Goal: Task Accomplishment & Management: Manage account settings

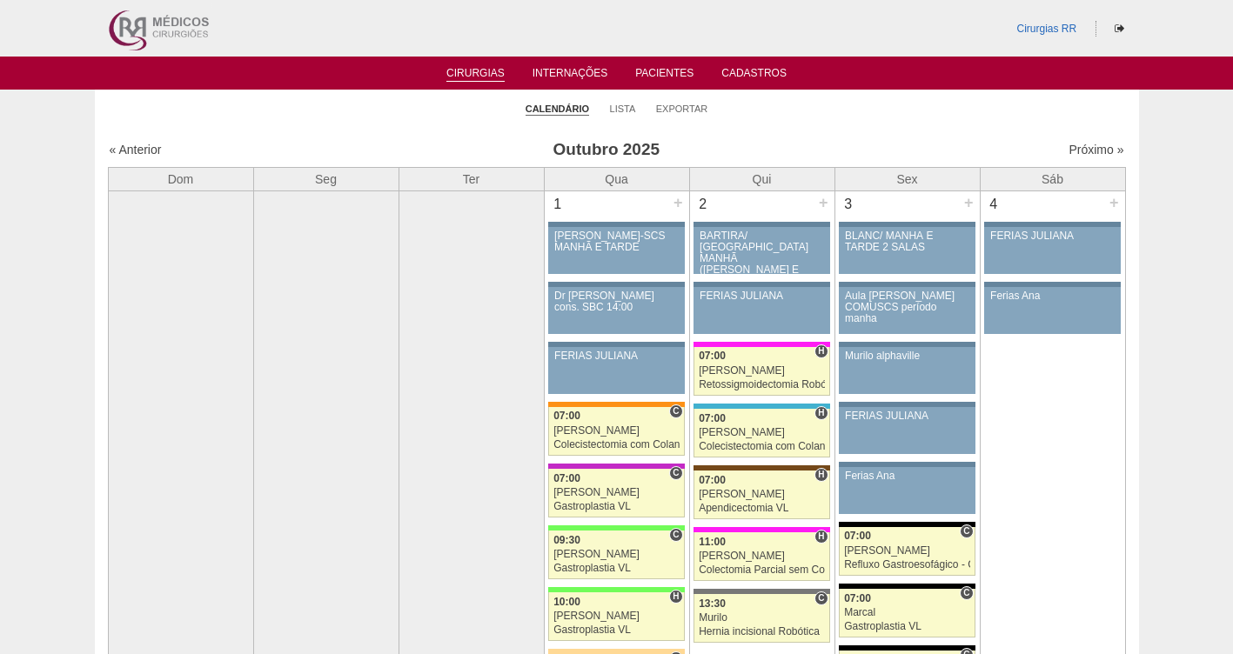
click at [1084, 148] on link "Próximo »" at bounding box center [1095, 150] width 55 height 14
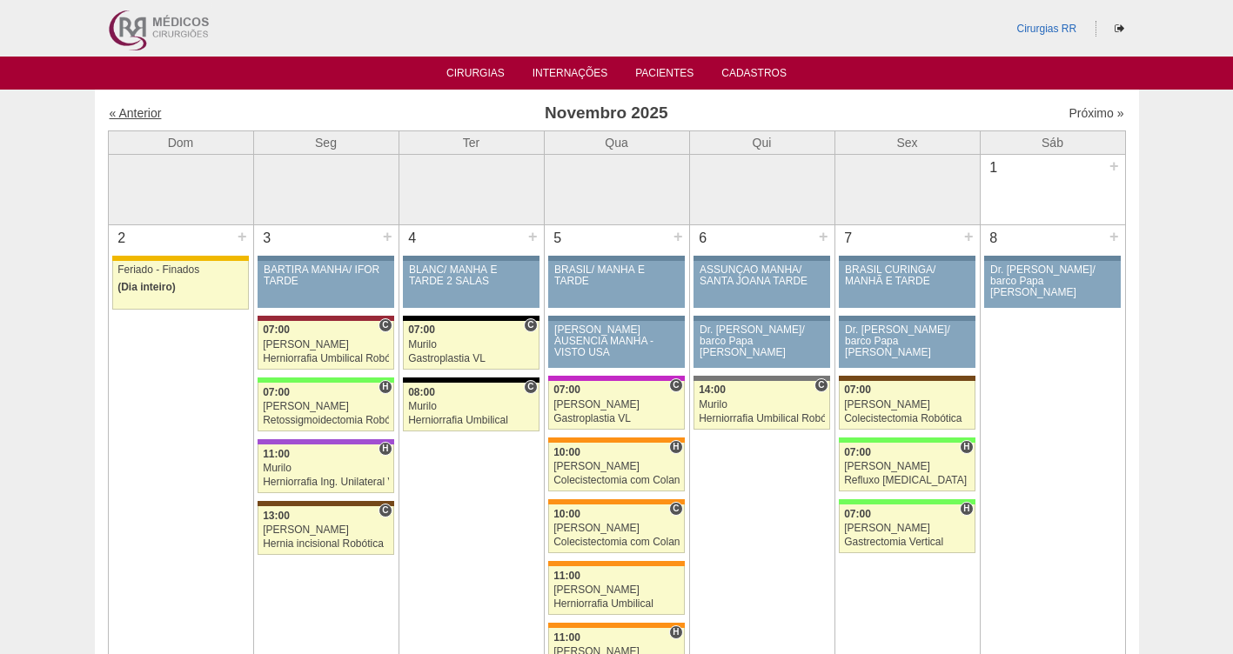
click at [139, 116] on link "« Anterior" at bounding box center [136, 113] width 52 height 14
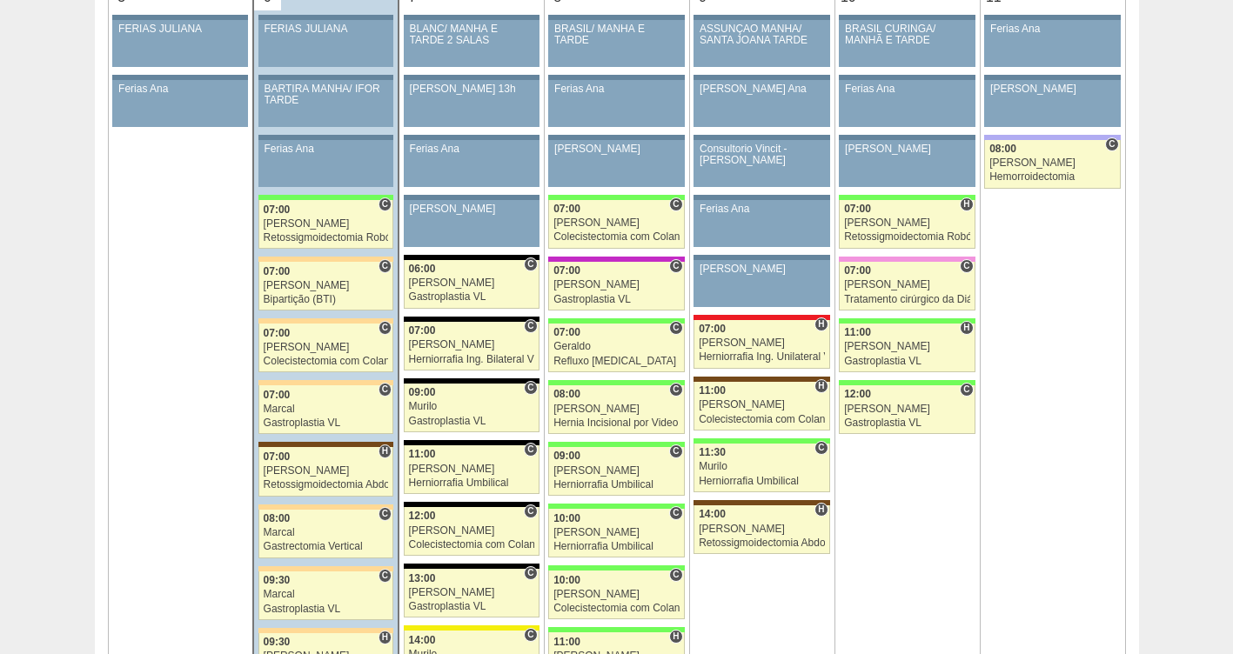
scroll to position [1065, 0]
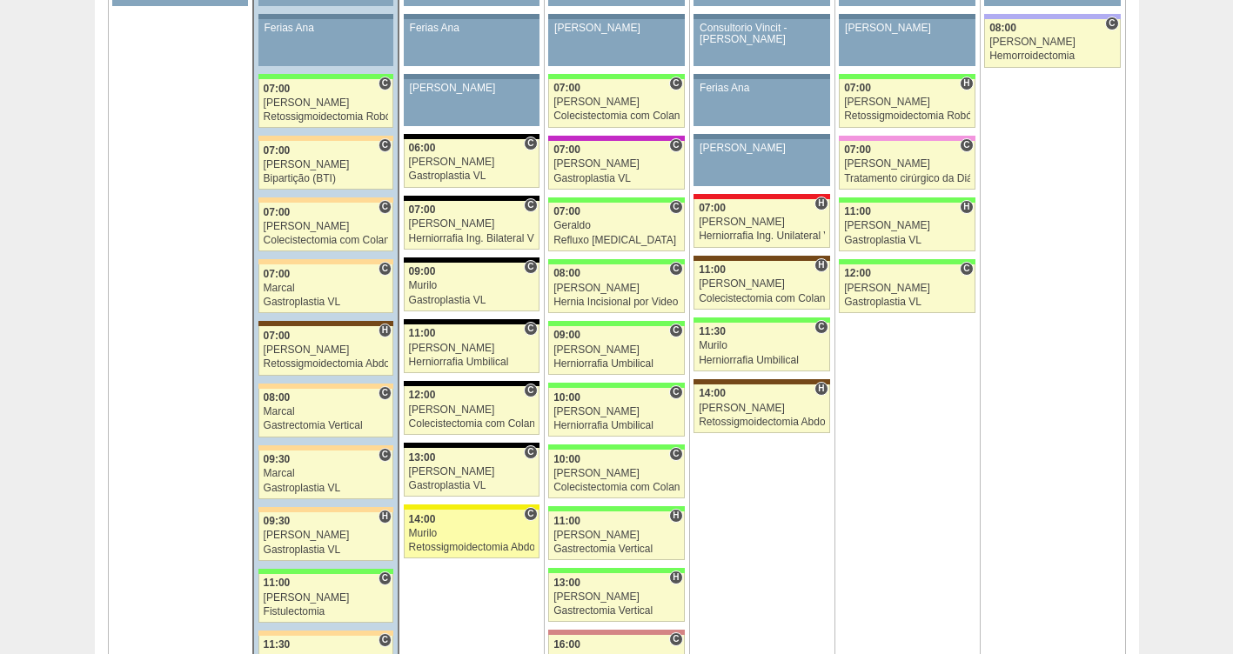
click at [425, 542] on div "Retossigmoidectomia Abdominal VL" at bounding box center [471, 547] width 125 height 11
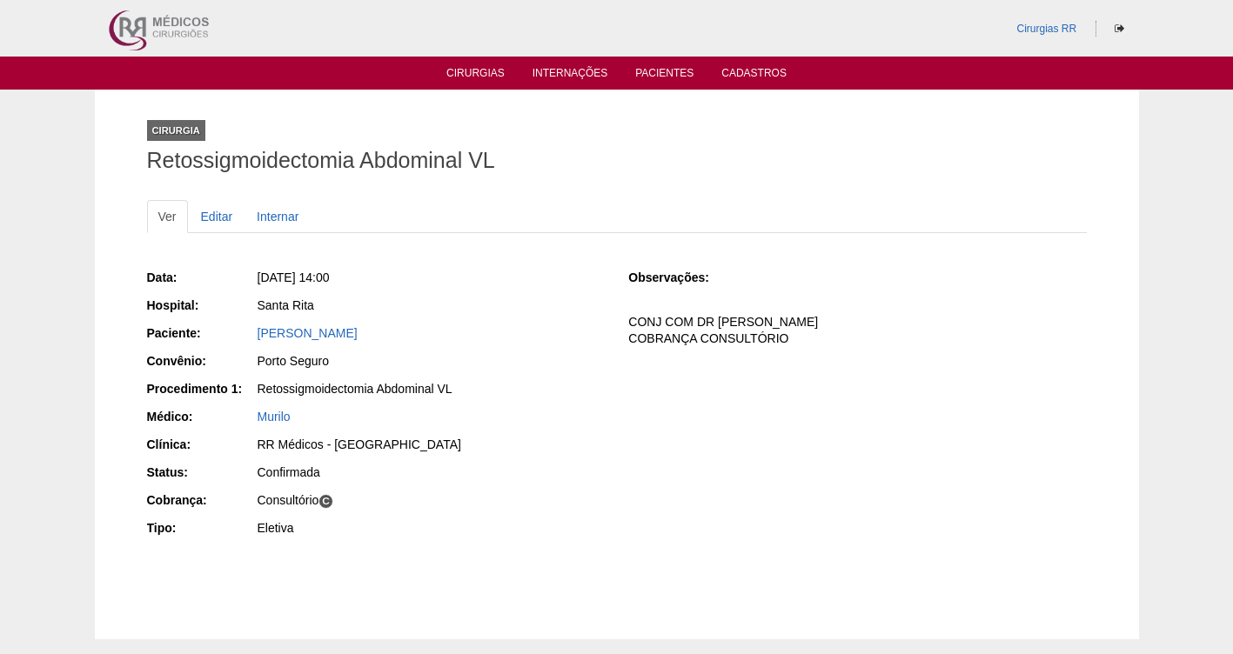
drag, startPoint x: 448, startPoint y: 339, endPoint x: 254, endPoint y: 325, distance: 194.5
click at [254, 325] on div "Paciente: BRUNA PEREIRA DA SILVA" at bounding box center [376, 336] width 458 height 22
copy div "Paciente: BRUNA PEREIRA DA SILVA"
click at [477, 73] on link "Cirurgias" at bounding box center [475, 74] width 58 height 15
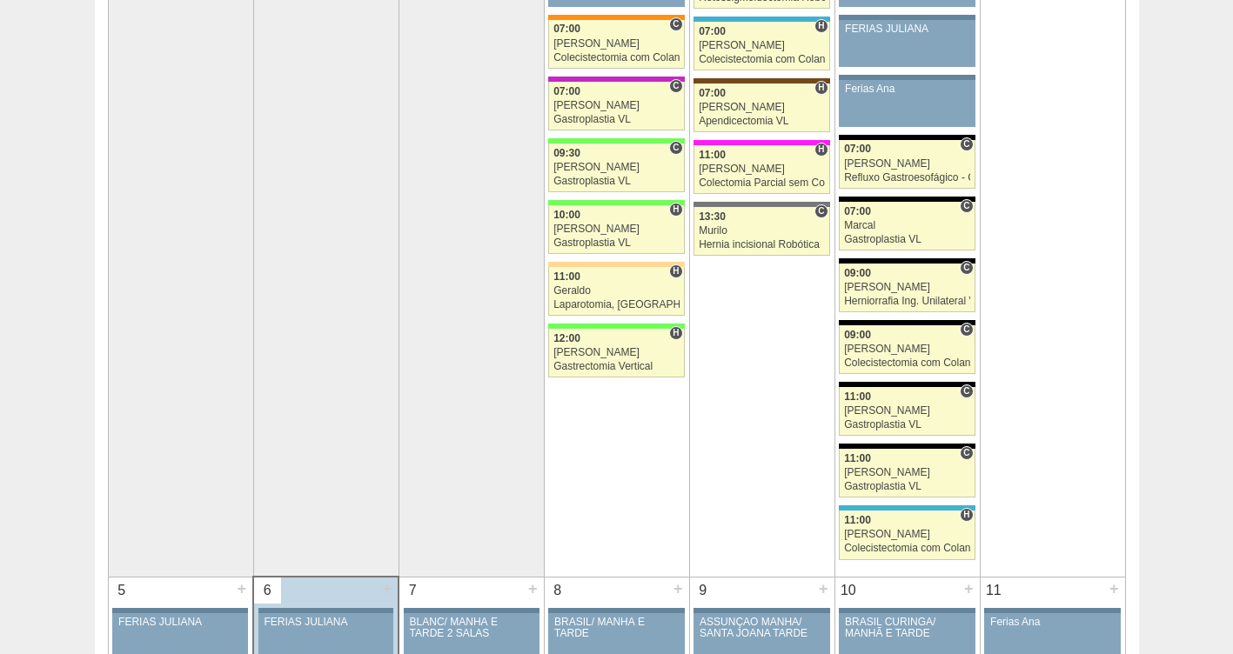
scroll to position [517, 0]
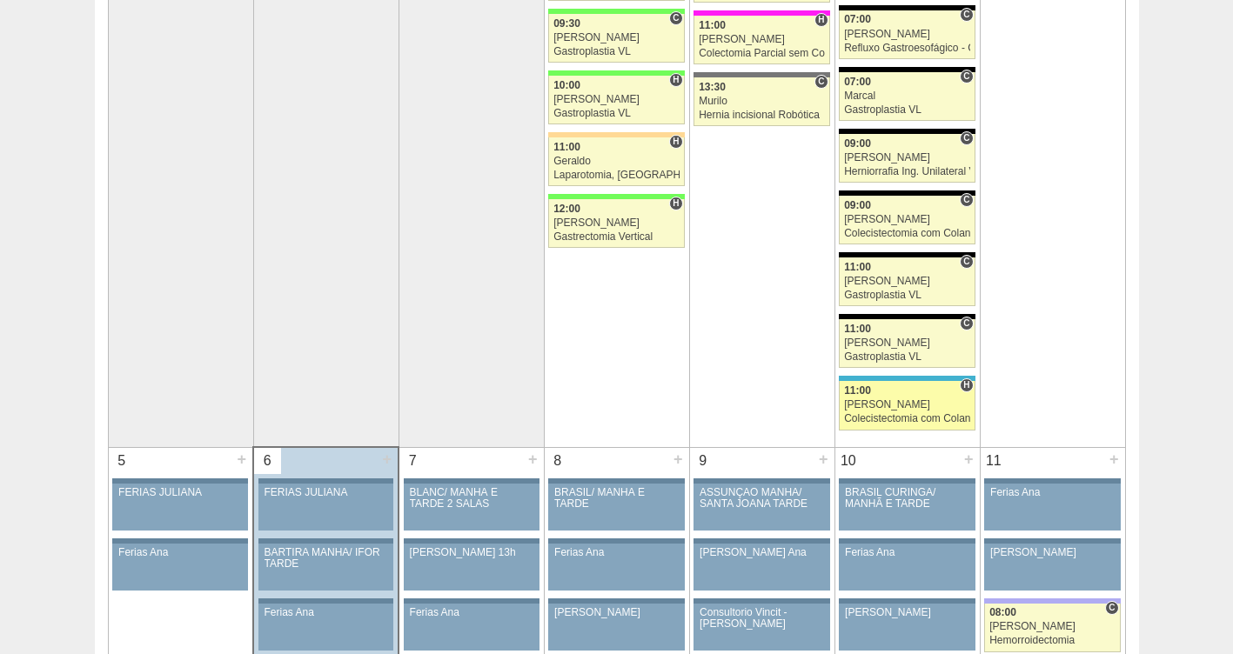
click at [903, 421] on div "Colecistectomia com Colangiografia VL" at bounding box center [907, 418] width 126 height 11
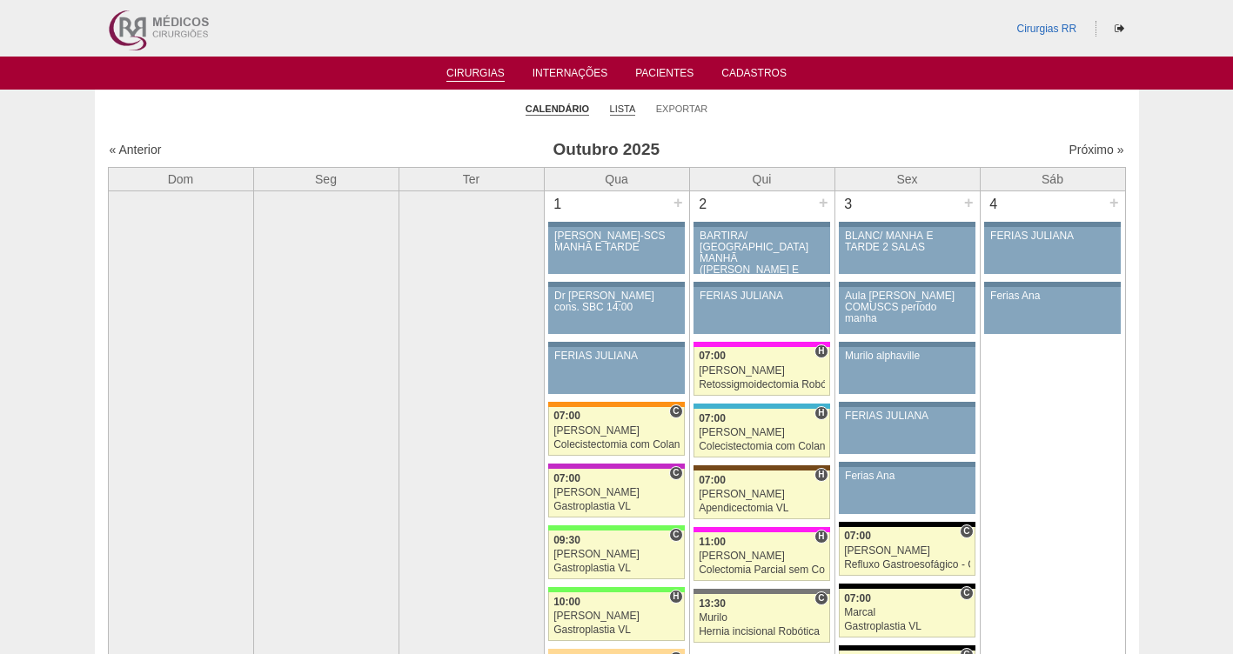
click at [618, 111] on link "Lista" at bounding box center [623, 109] width 26 height 13
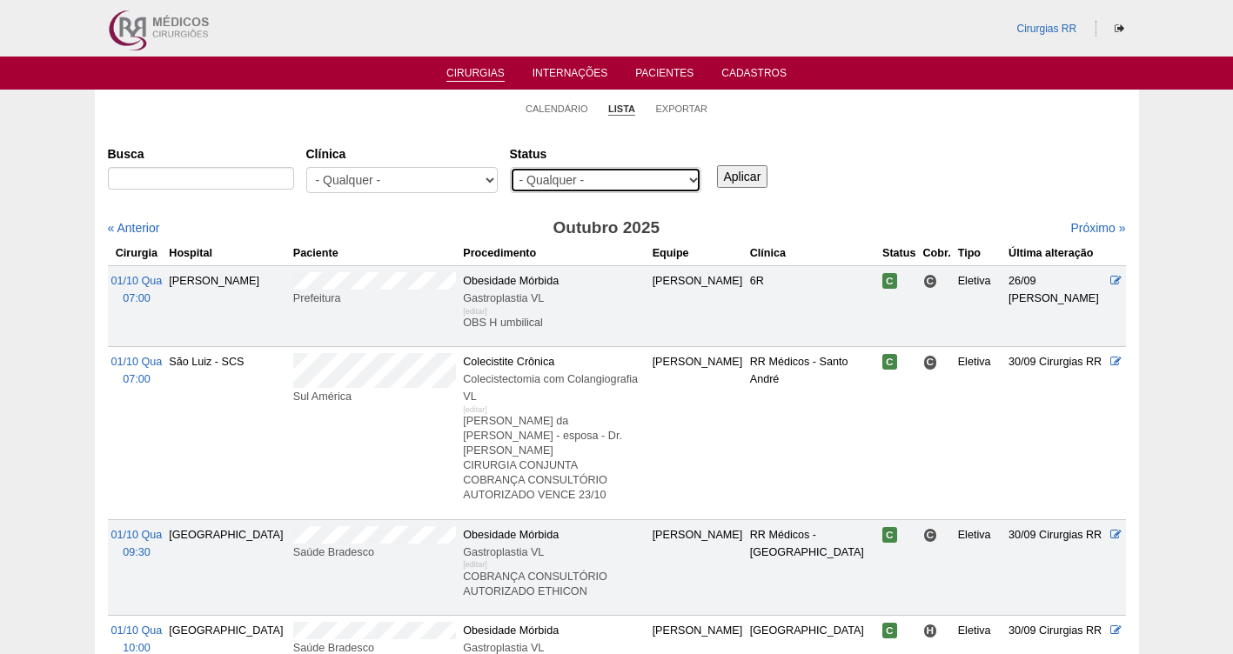
click at [599, 174] on select "- Qualquer - Reservada Confirmada Suspensa Cancelada" at bounding box center [605, 180] width 191 height 26
select select "resr"
click at [510, 167] on select "- Qualquer - Reservada Confirmada Suspensa Cancelada" at bounding box center [605, 180] width 191 height 26
click at [733, 183] on input "Aplicar" at bounding box center [742, 176] width 51 height 23
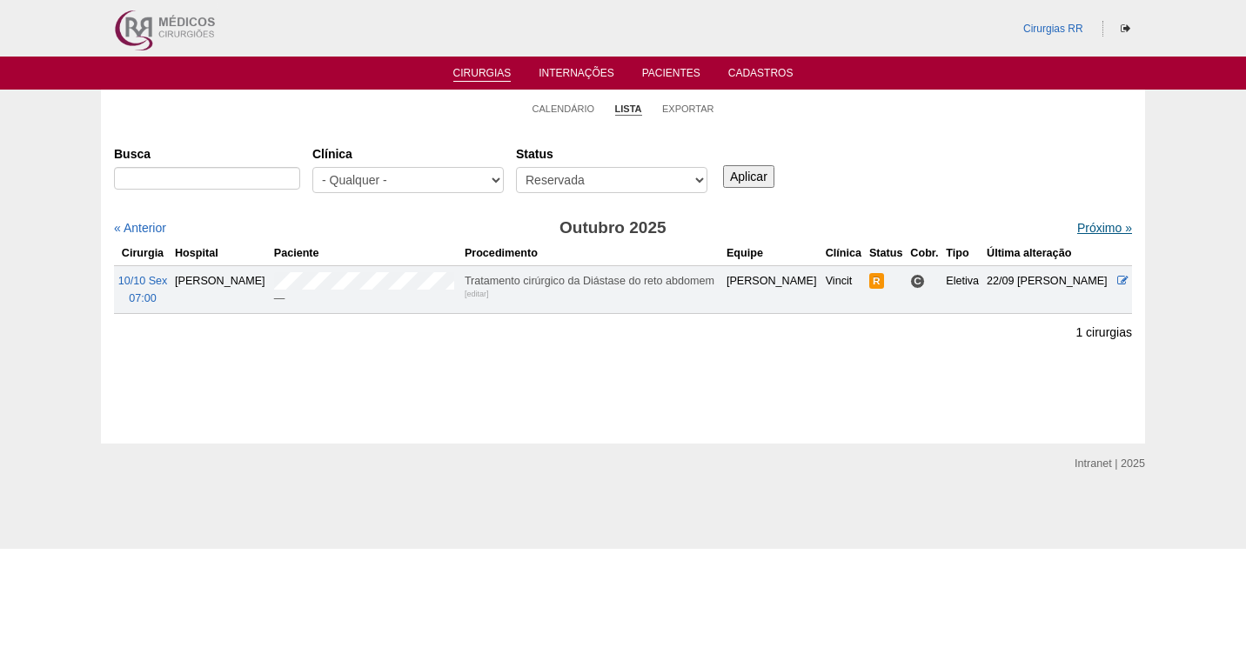
click at [1090, 225] on link "Próximo »" at bounding box center [1104, 228] width 55 height 14
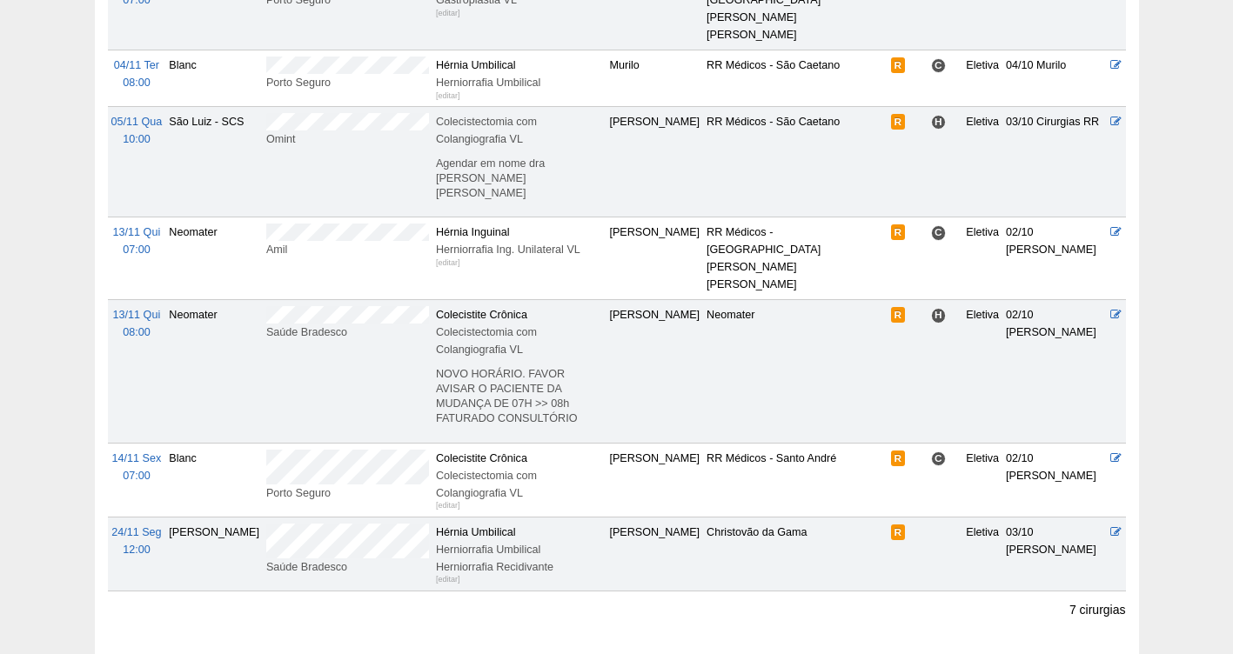
scroll to position [299, 0]
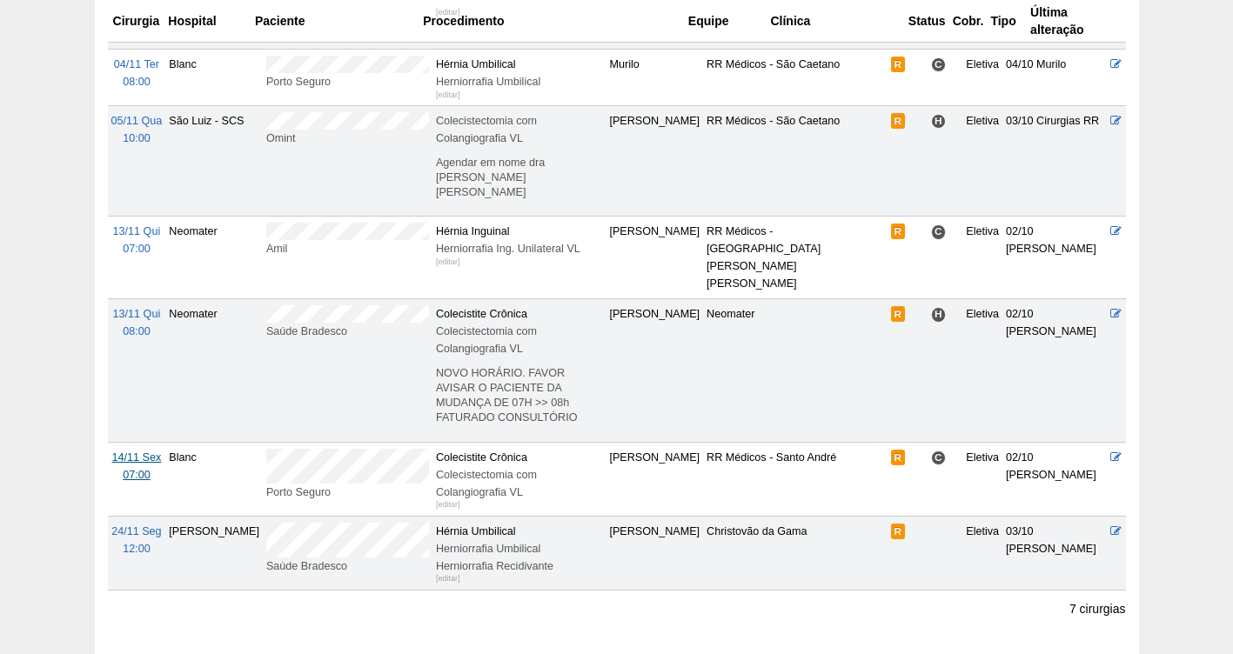
click at [129, 452] on span "14/11 Sex" at bounding box center [137, 458] width 50 height 12
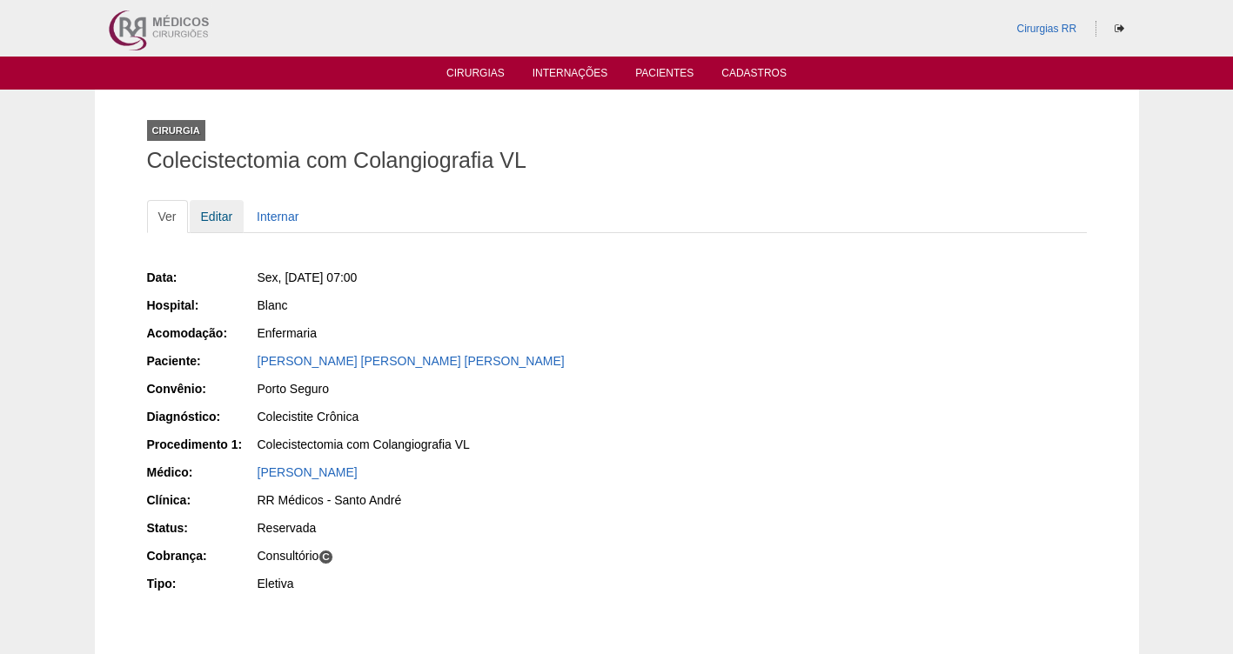
click at [215, 208] on link "Editar" at bounding box center [217, 216] width 55 height 33
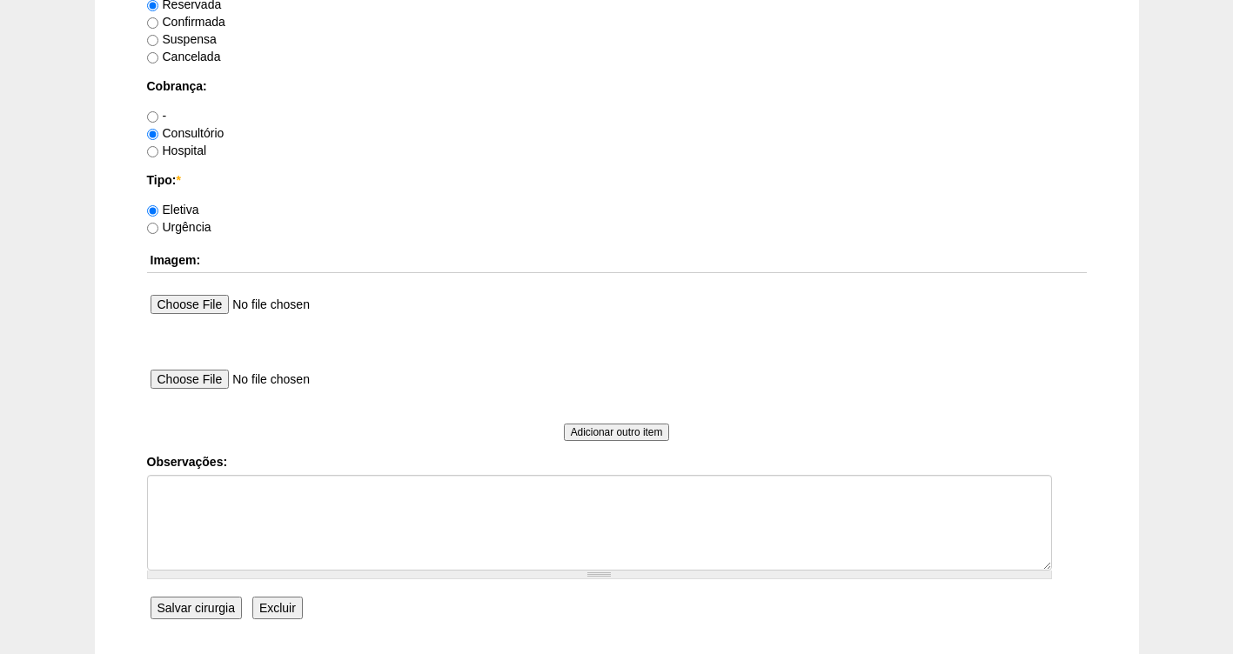
scroll to position [1588, 0]
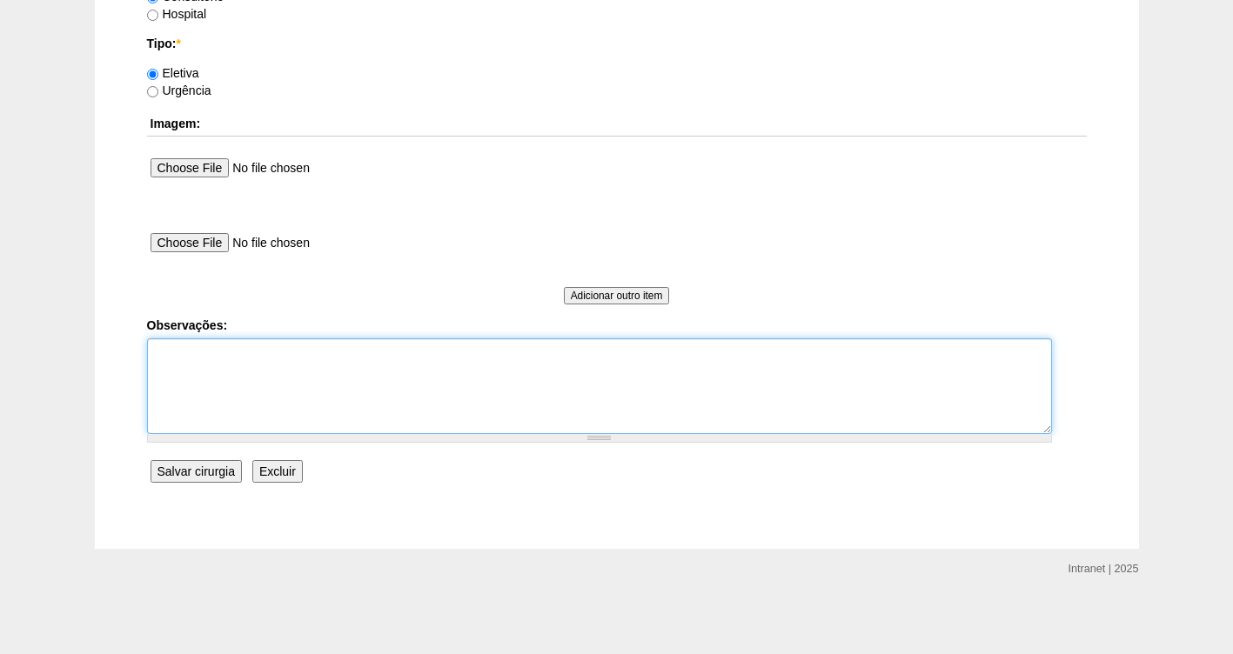
click at [198, 352] on textarea "Observações:" at bounding box center [599, 386] width 905 height 96
type textarea "f"
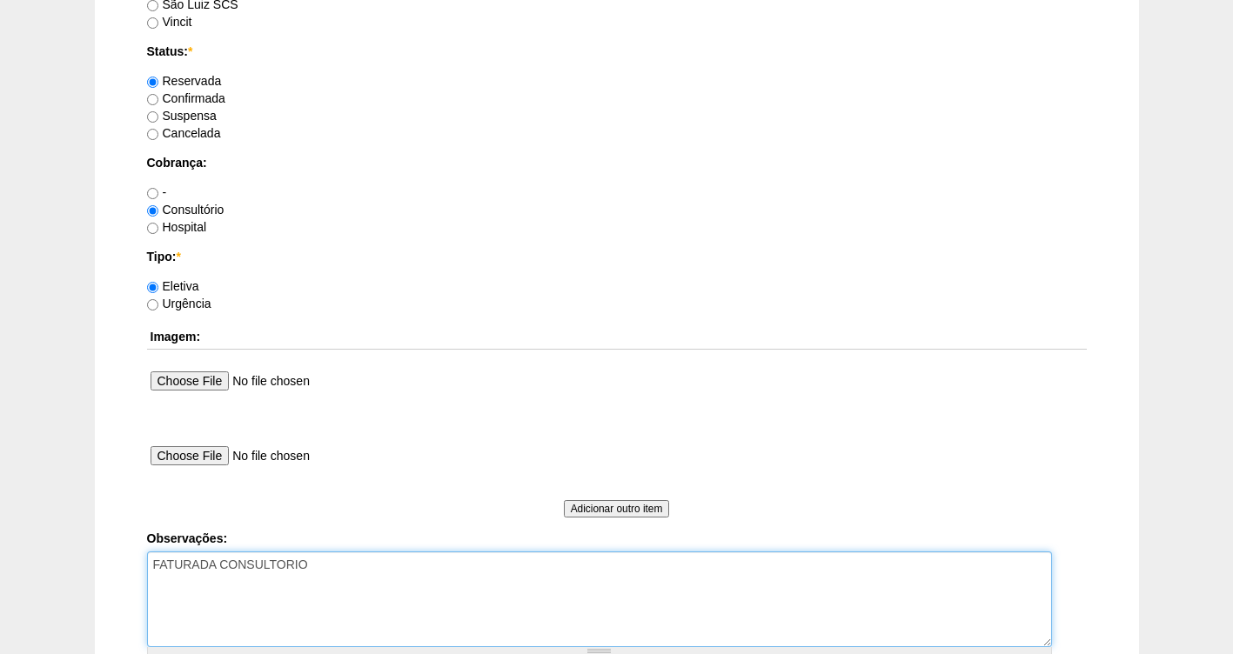
scroll to position [1349, 0]
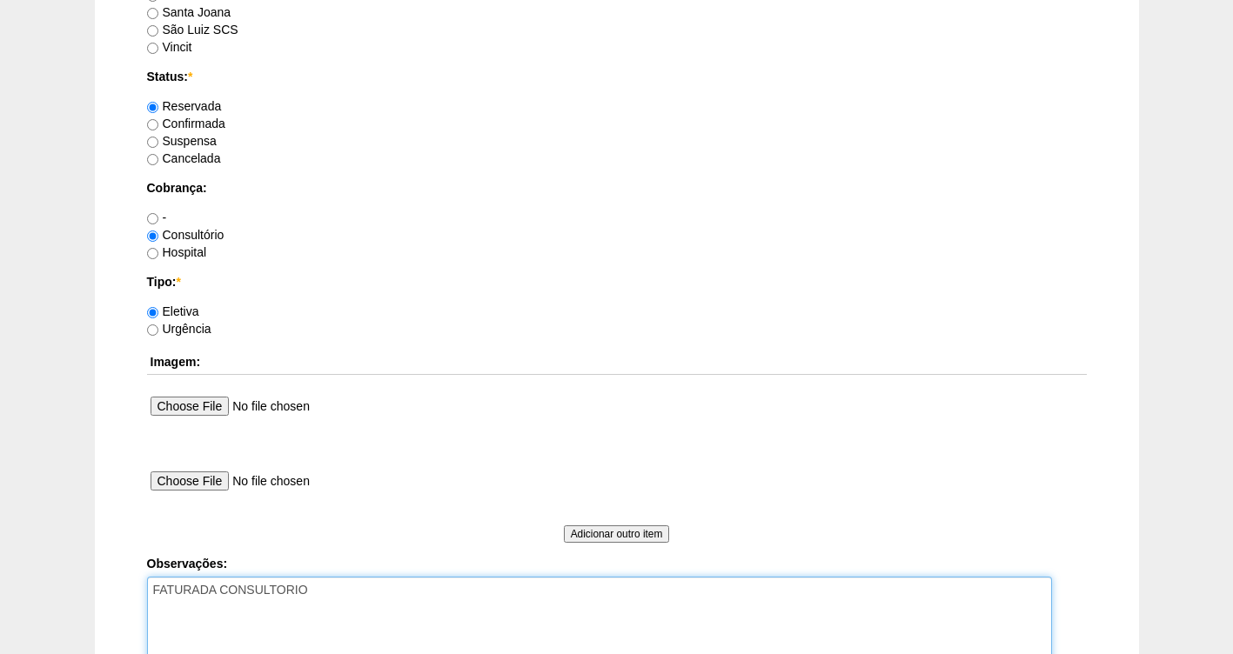
type textarea "FATURADA CONSULTORIO"
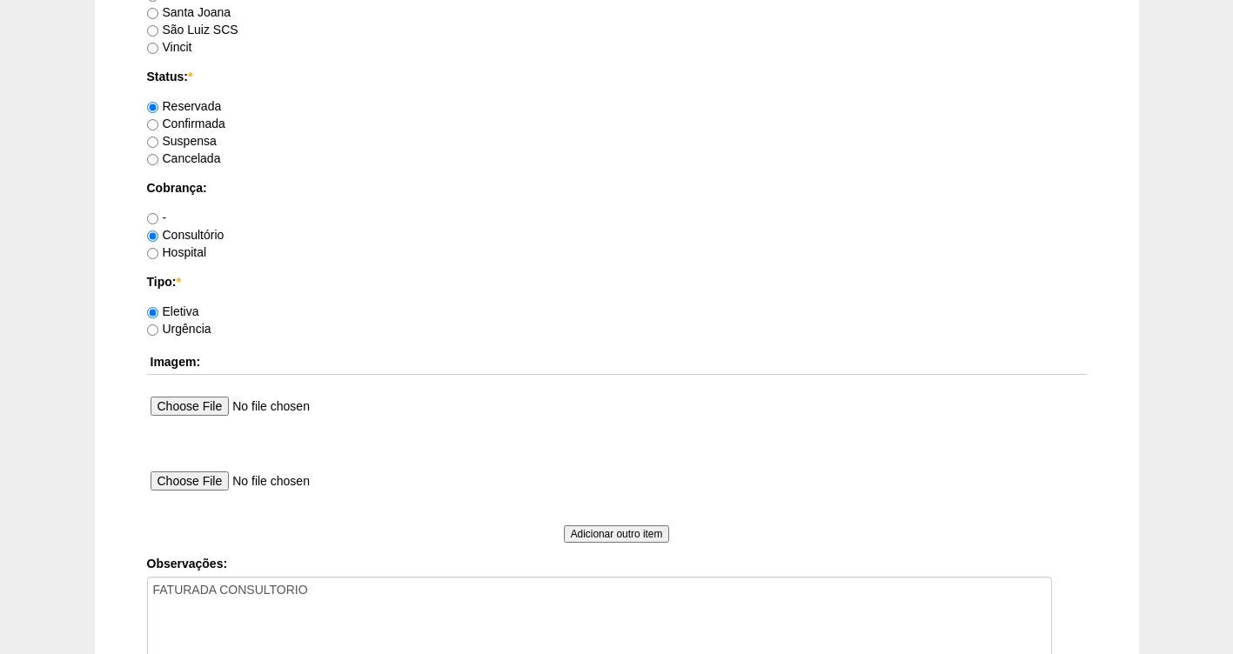
drag, startPoint x: 171, startPoint y: 125, endPoint x: 672, endPoint y: 189, distance: 504.3
click at [174, 128] on label "Confirmada" at bounding box center [186, 124] width 78 height 14
click at [158, 128] on input "Confirmada" at bounding box center [152, 124] width 11 height 11
radio input "true"
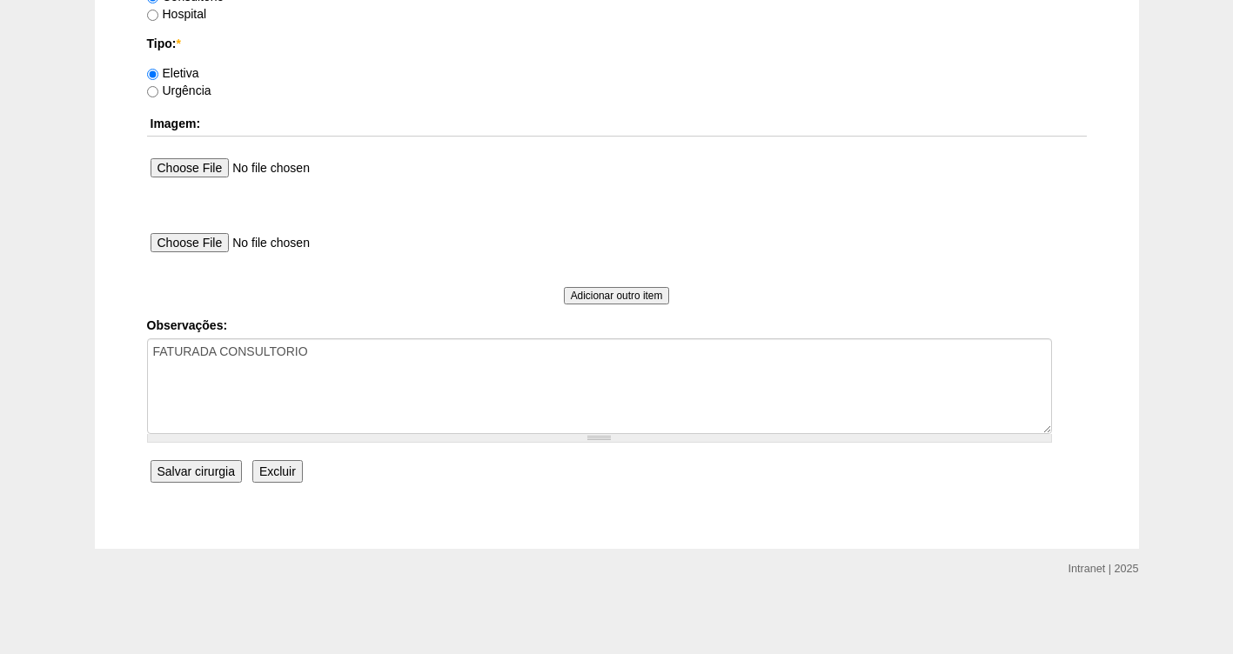
click at [194, 471] on input "Salvar cirurgia" at bounding box center [196, 471] width 91 height 23
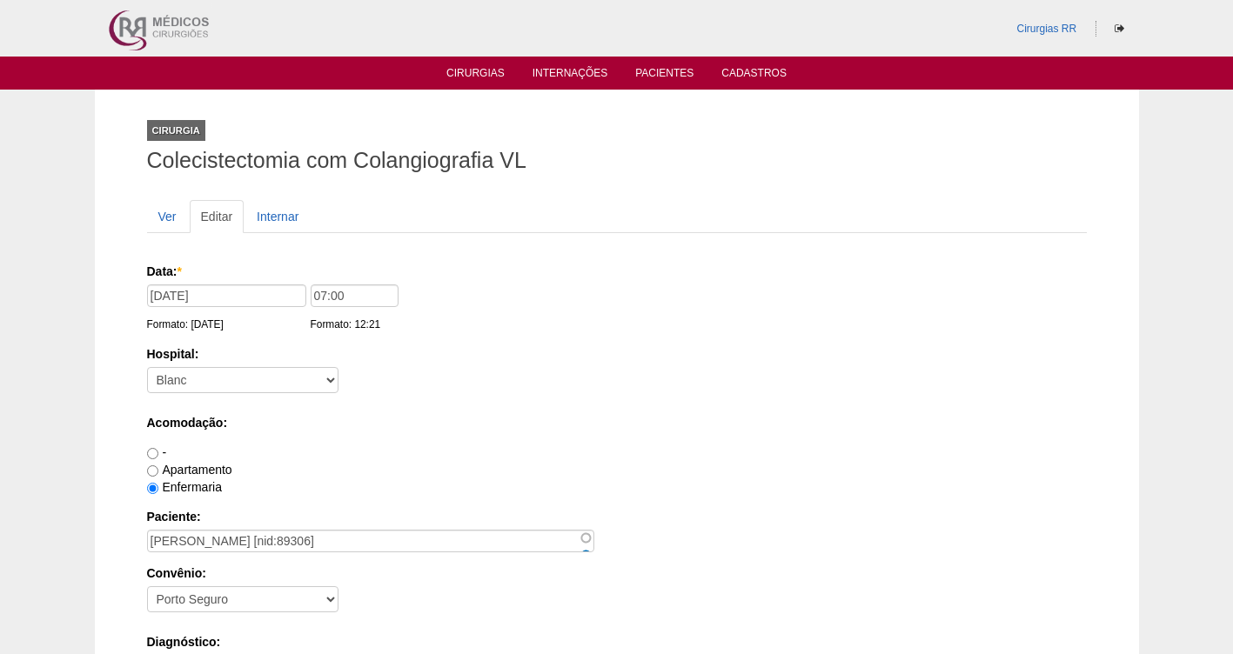
scroll to position [1588, 0]
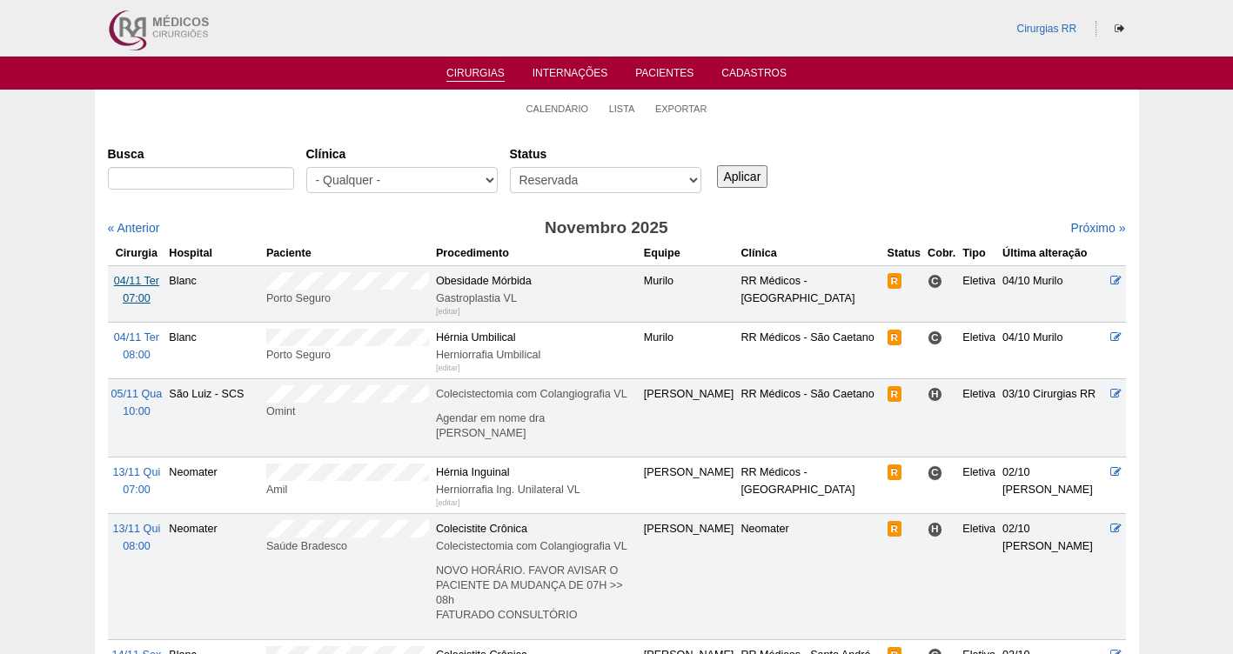
click at [131, 287] on span "04/11 Ter" at bounding box center [136, 281] width 45 height 12
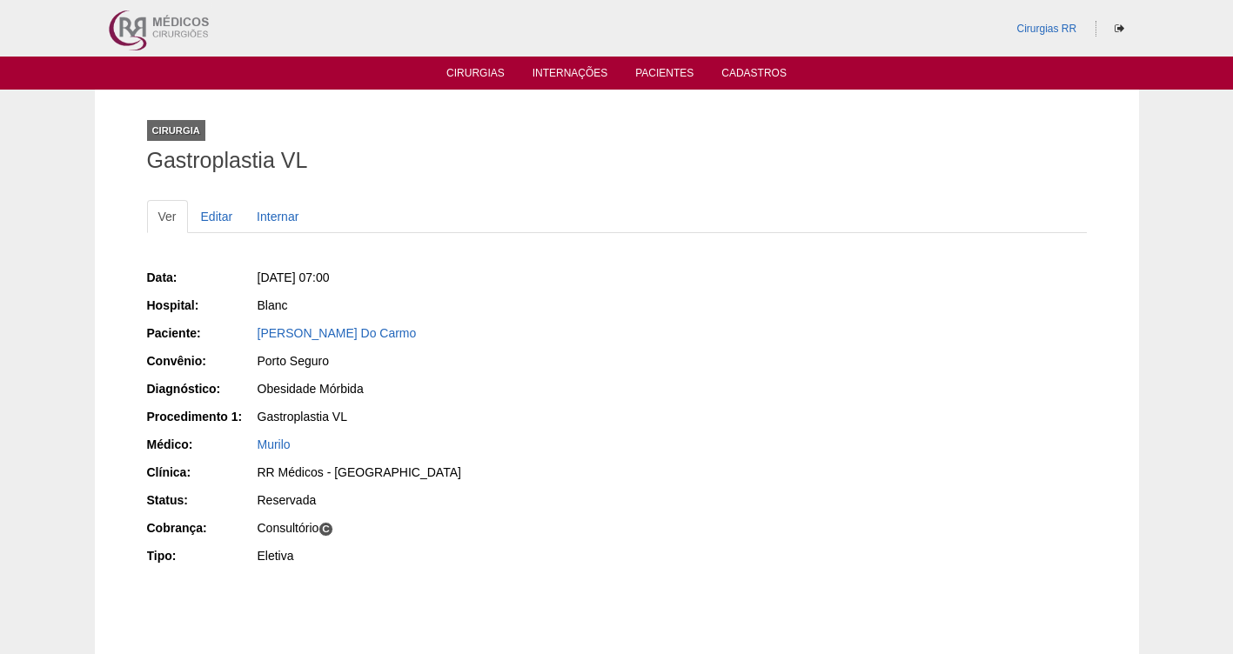
drag, startPoint x: 490, startPoint y: 331, endPoint x: 250, endPoint y: 327, distance: 240.2
click at [250, 327] on div "Paciente: [PERSON_NAME] Do Carmo" at bounding box center [376, 336] width 458 height 22
copy div "Paciente: [PERSON_NAME] Do Carmo"
click at [215, 215] on link "Editar" at bounding box center [217, 216] width 55 height 33
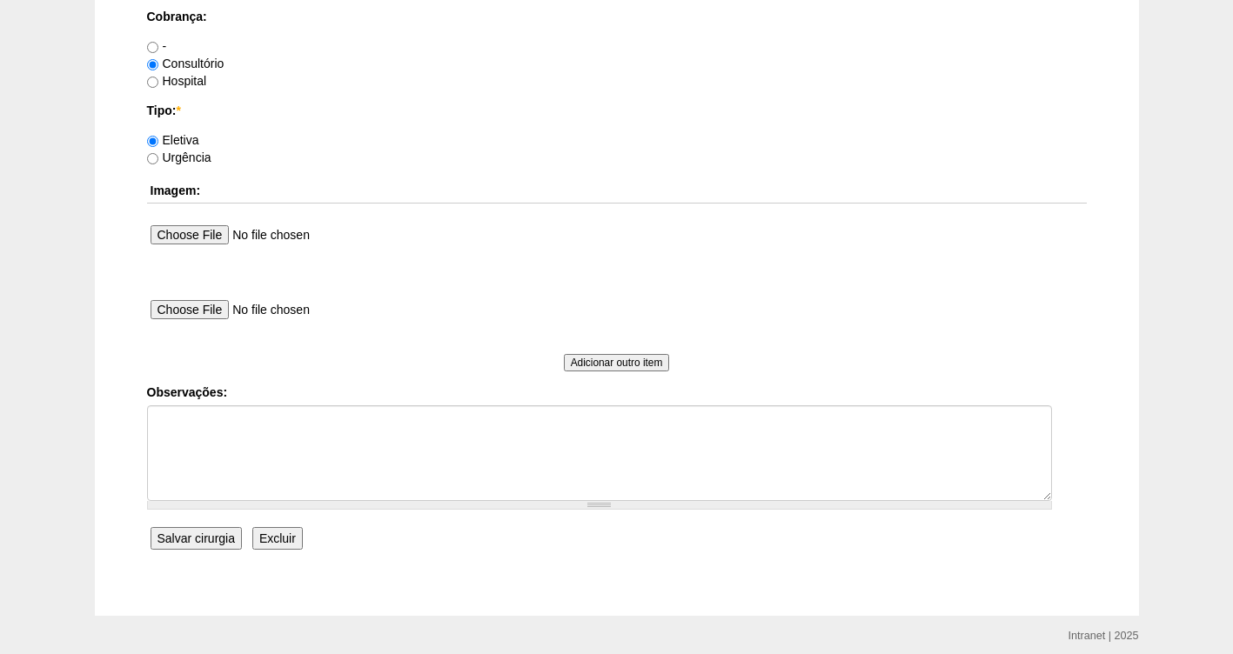
scroll to position [1588, 0]
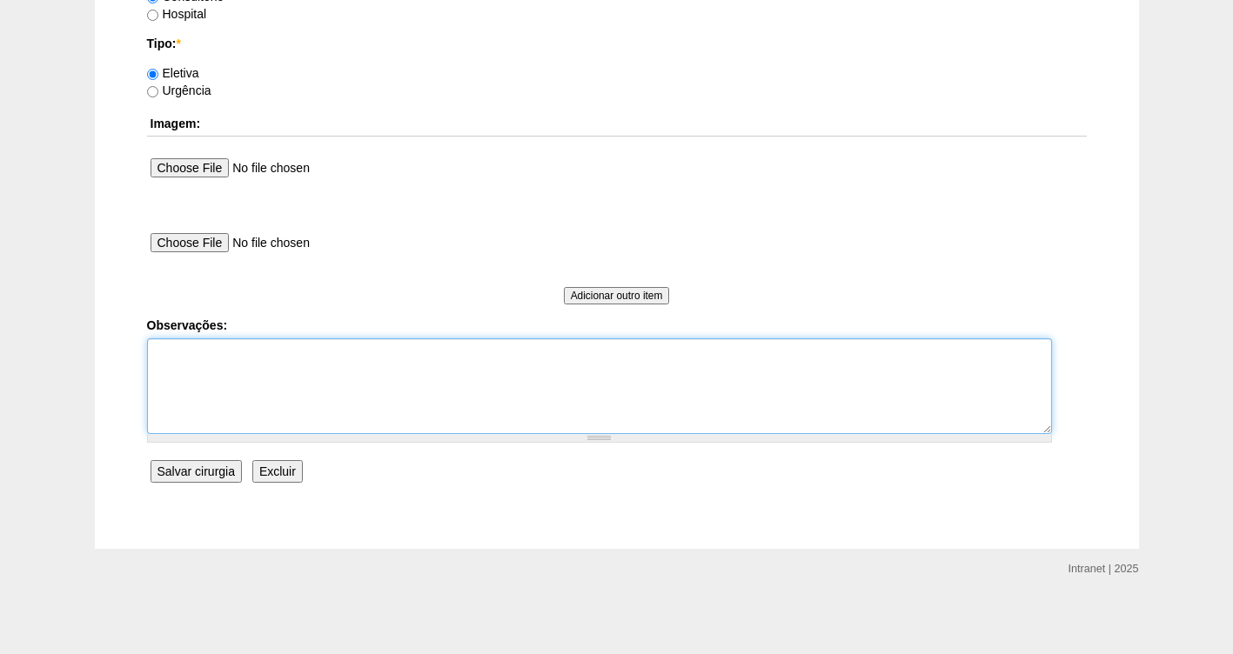
click at [293, 369] on textarea "Observações:" at bounding box center [599, 386] width 905 height 96
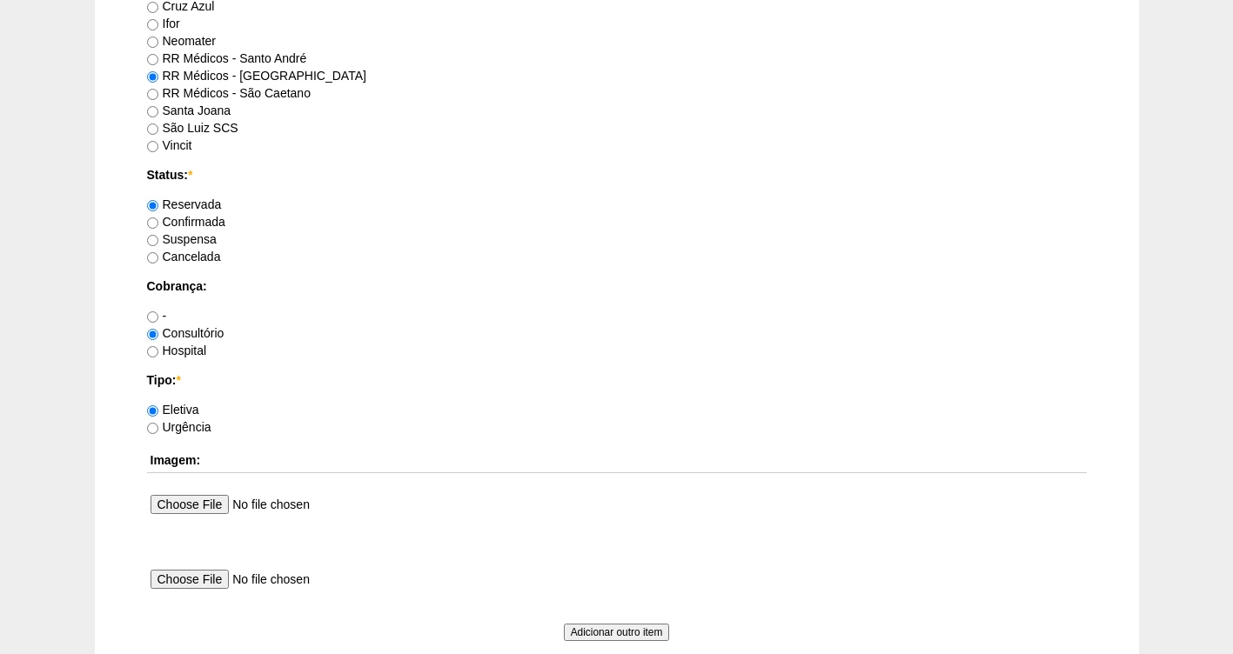
scroll to position [1066, 0]
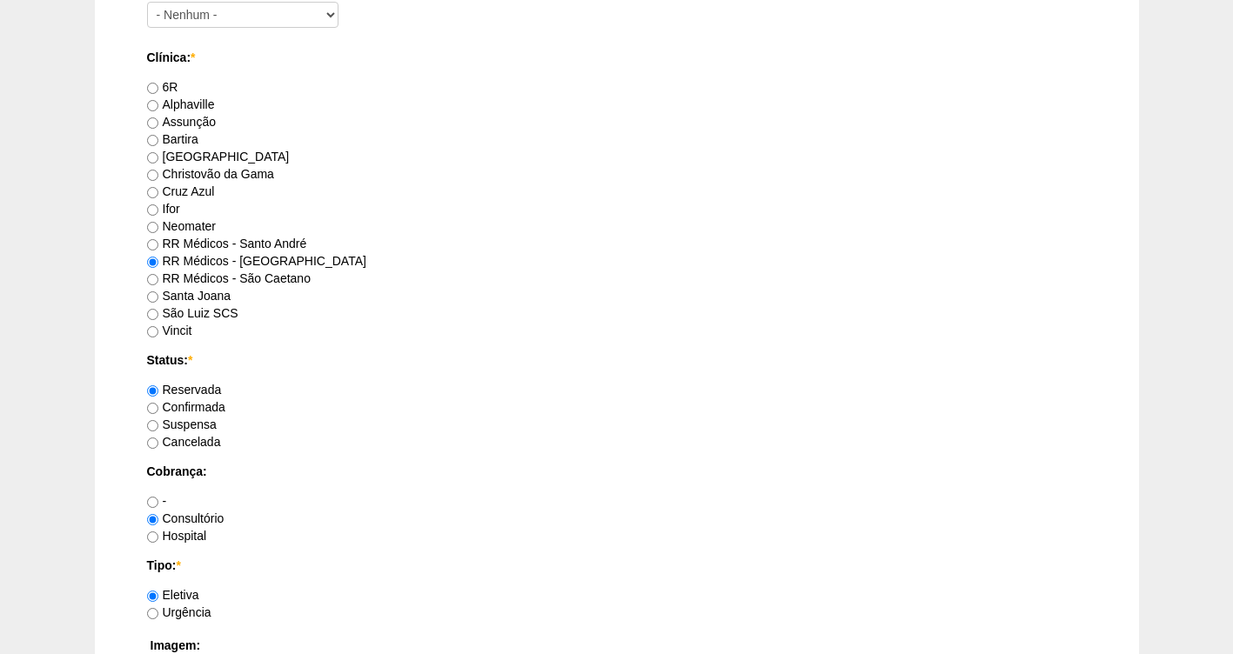
type textarea "FATURADA CONSULTORIO AUTORIZADA VALIDADE DA GUIA 23/11"
click at [199, 408] on label "Confirmada" at bounding box center [186, 407] width 78 height 14
click at [158, 408] on input "Confirmada" at bounding box center [152, 408] width 11 height 11
radio input "true"
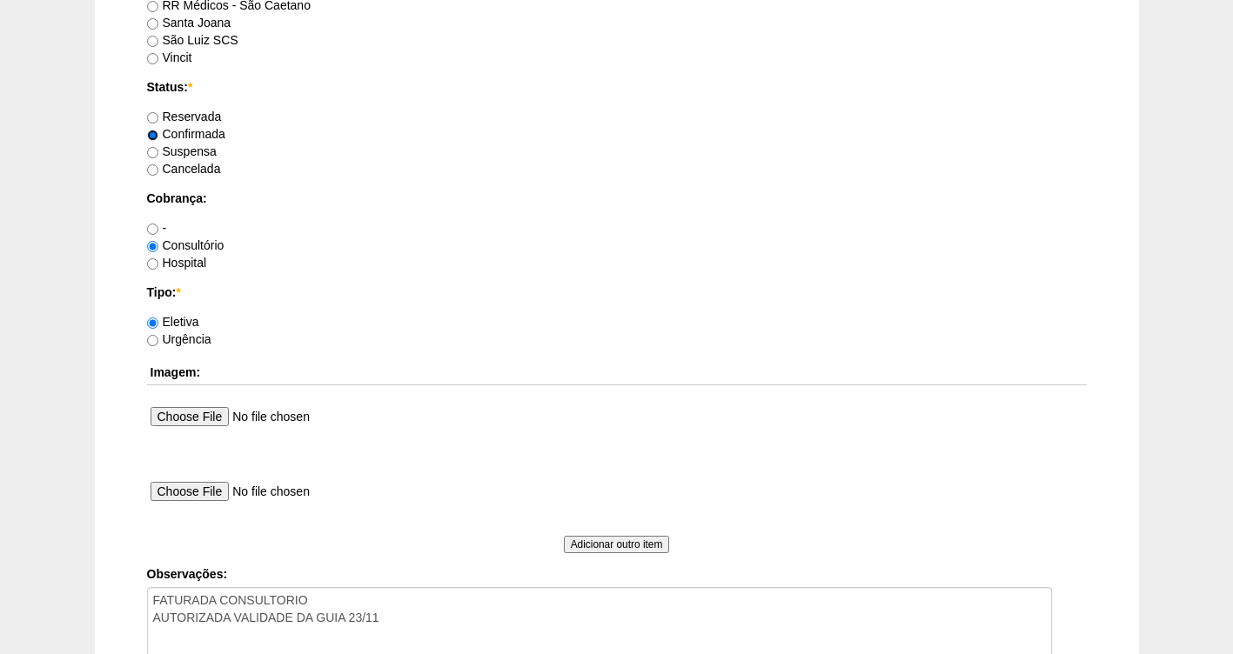
scroll to position [1588, 0]
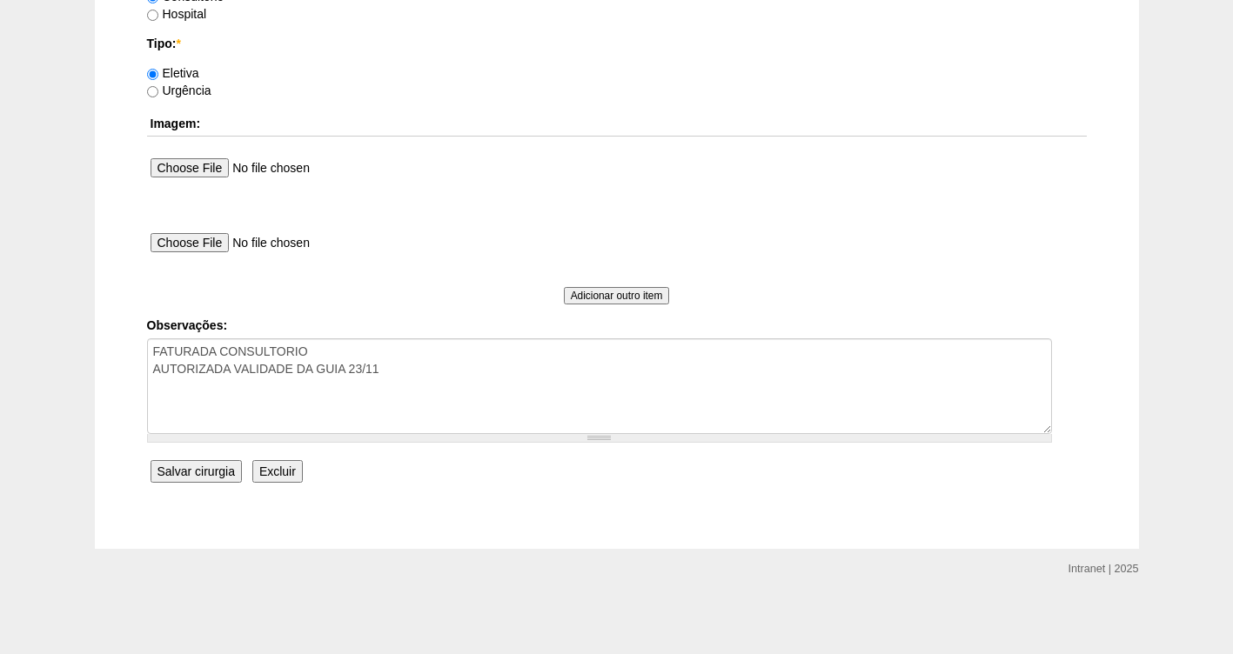
click at [206, 477] on input "Salvar cirurgia" at bounding box center [196, 471] width 91 height 23
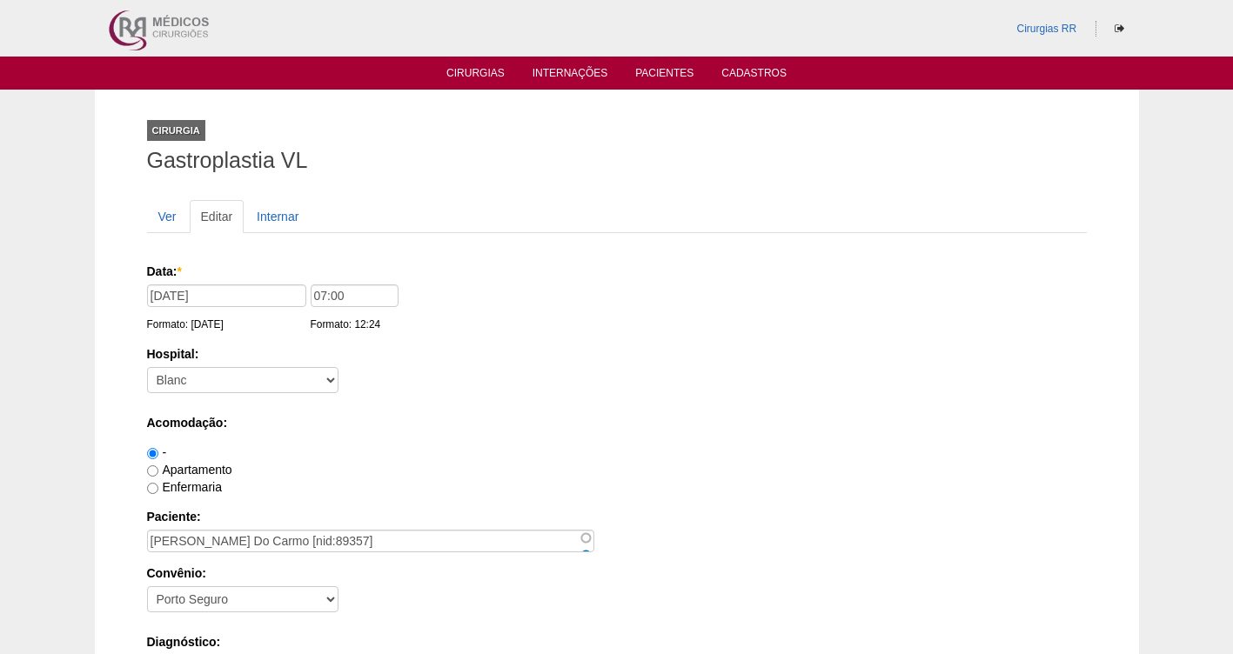
scroll to position [1588, 0]
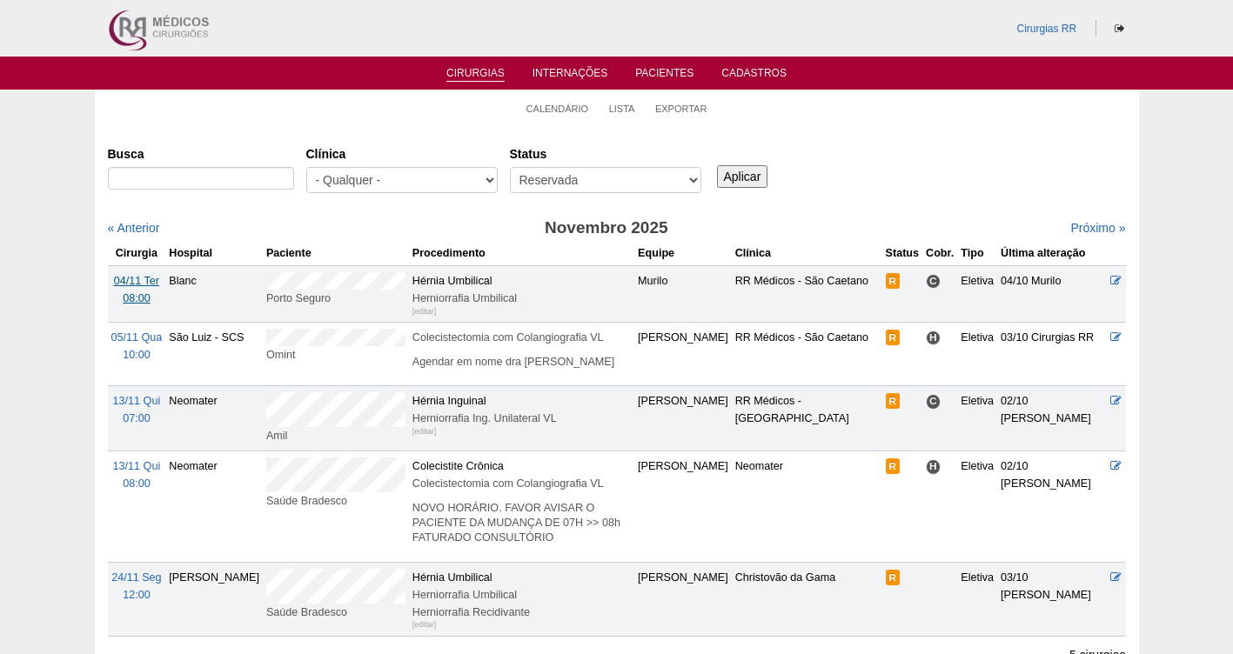
click at [130, 287] on span "04/11 Ter" at bounding box center [136, 281] width 45 height 12
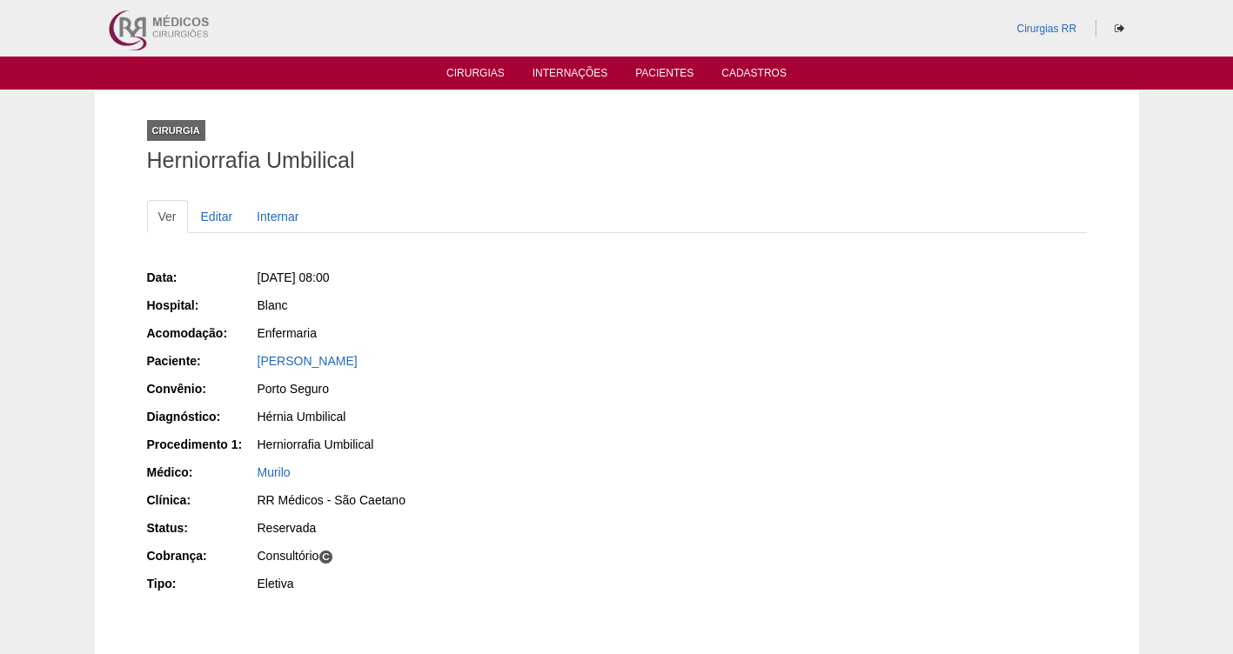
drag, startPoint x: 489, startPoint y: 358, endPoint x: 253, endPoint y: 358, distance: 235.8
click at [253, 358] on div "Paciente: Denise Aparecida Coelho" at bounding box center [376, 363] width 458 height 22
copy div "Paciente: Denise Aparecida Coelho"
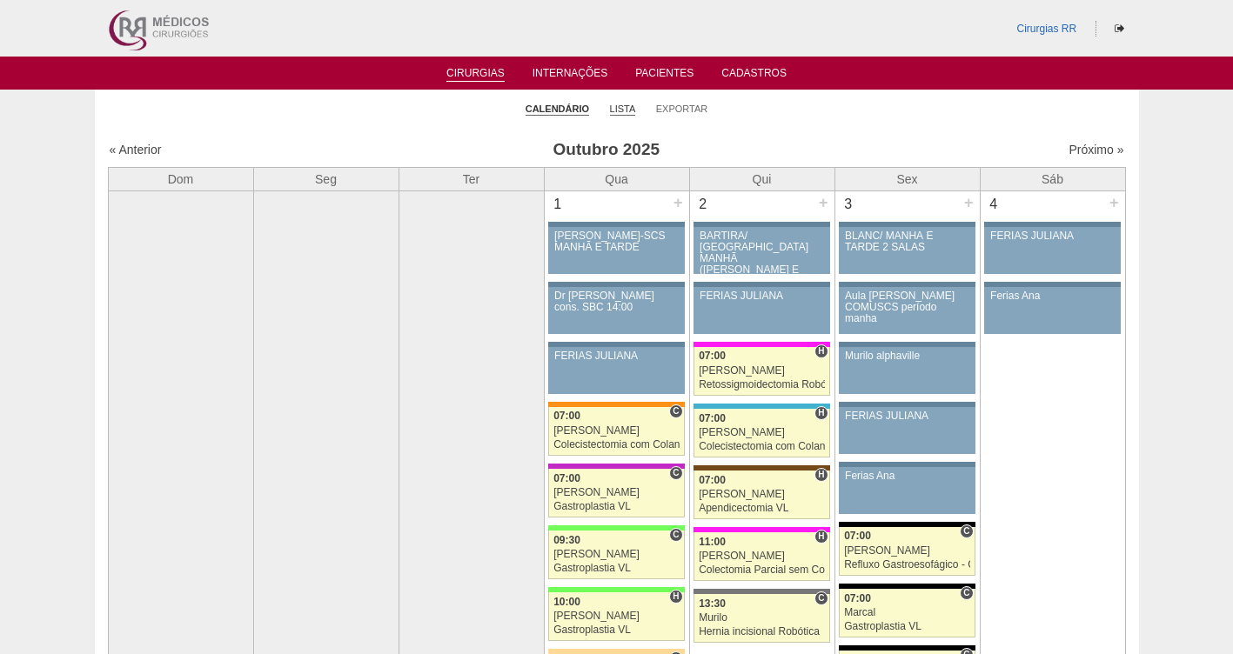
click at [625, 109] on link "Lista" at bounding box center [623, 109] width 26 height 13
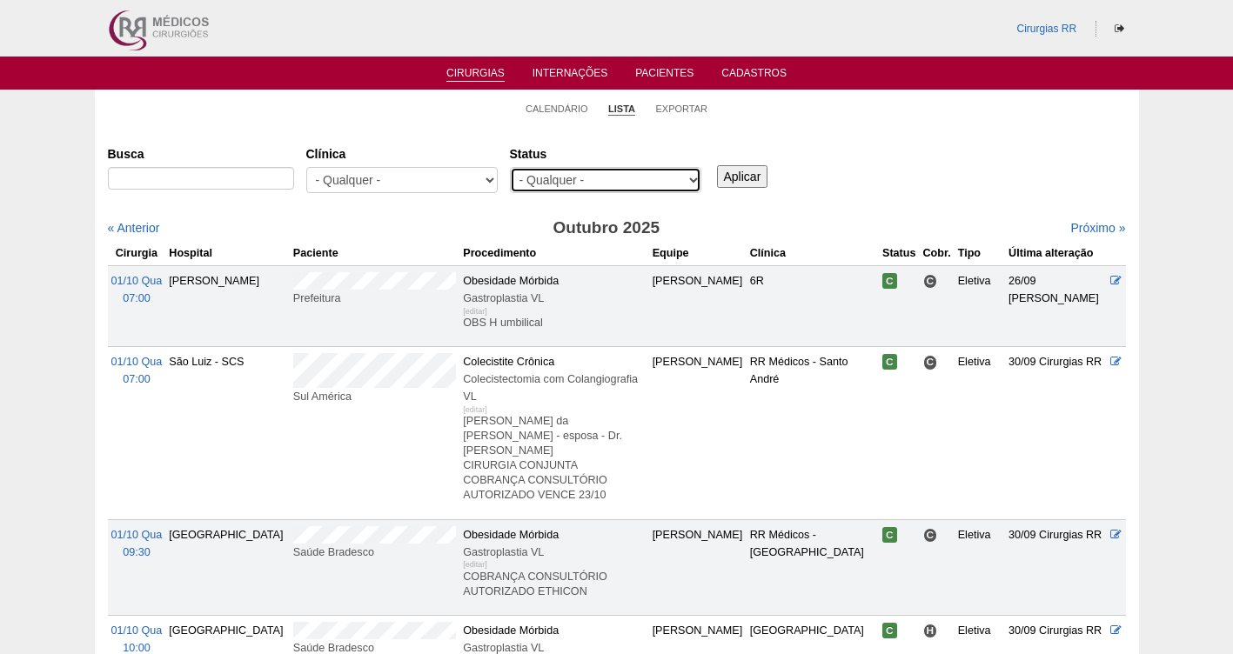
click at [569, 166] on div "Status - Qualquer - Reservada Confirmada Suspensa Cancelada" at bounding box center [612, 170] width 204 height 63
select select "resr"
click at [510, 167] on select "- Qualquer - Reservada Confirmada Suspensa Cancelada" at bounding box center [605, 180] width 191 height 26
click at [752, 179] on input "Aplicar" at bounding box center [742, 176] width 51 height 23
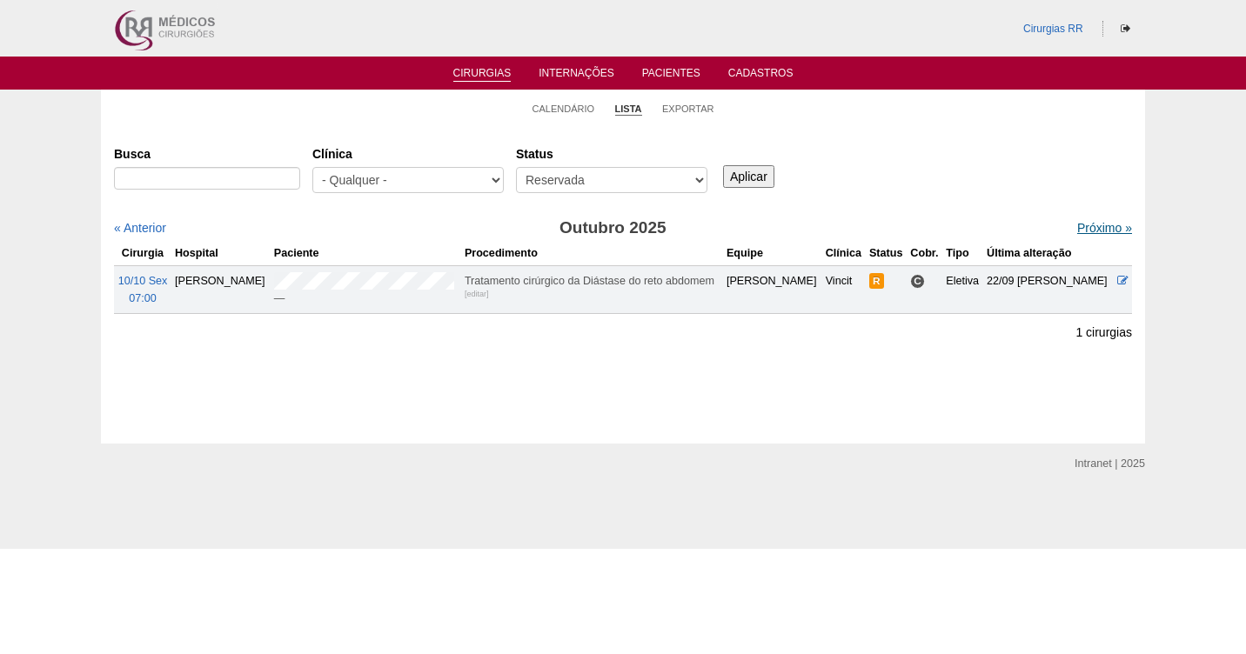
click at [1082, 221] on link "Próximo »" at bounding box center [1104, 228] width 55 height 14
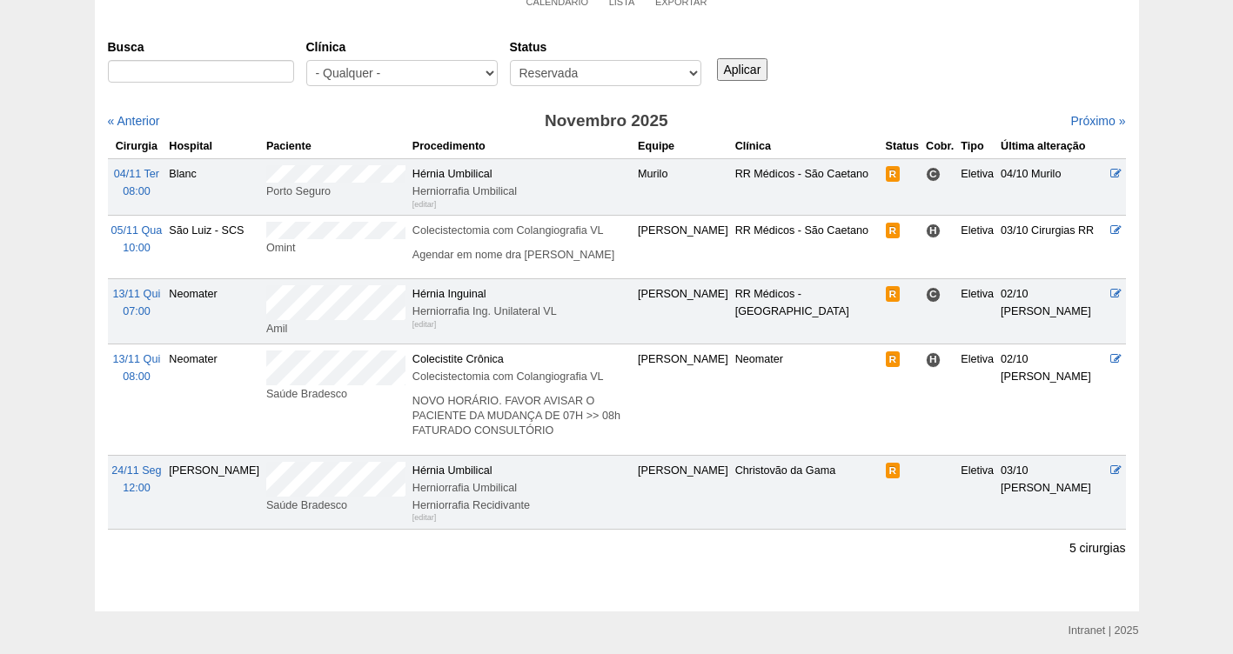
scroll to position [109, 0]
click at [139, 178] on span "04/11 Ter" at bounding box center [136, 172] width 45 height 12
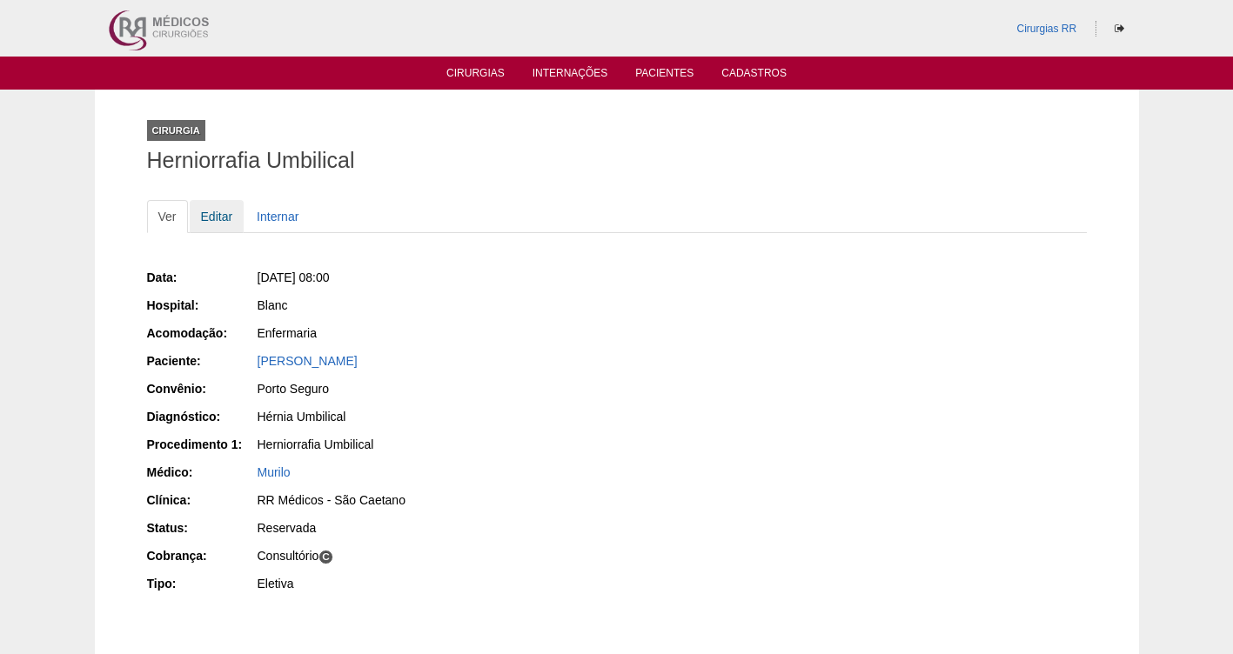
click at [216, 222] on link "Editar" at bounding box center [217, 216] width 55 height 33
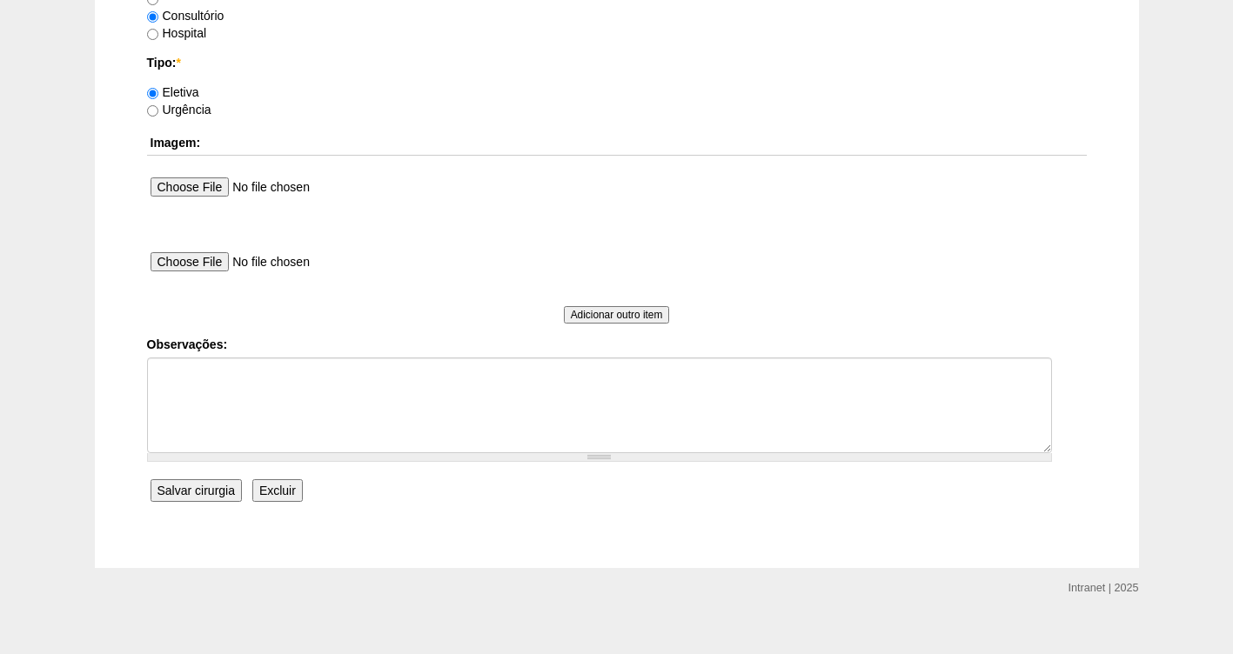
scroll to position [1584, 0]
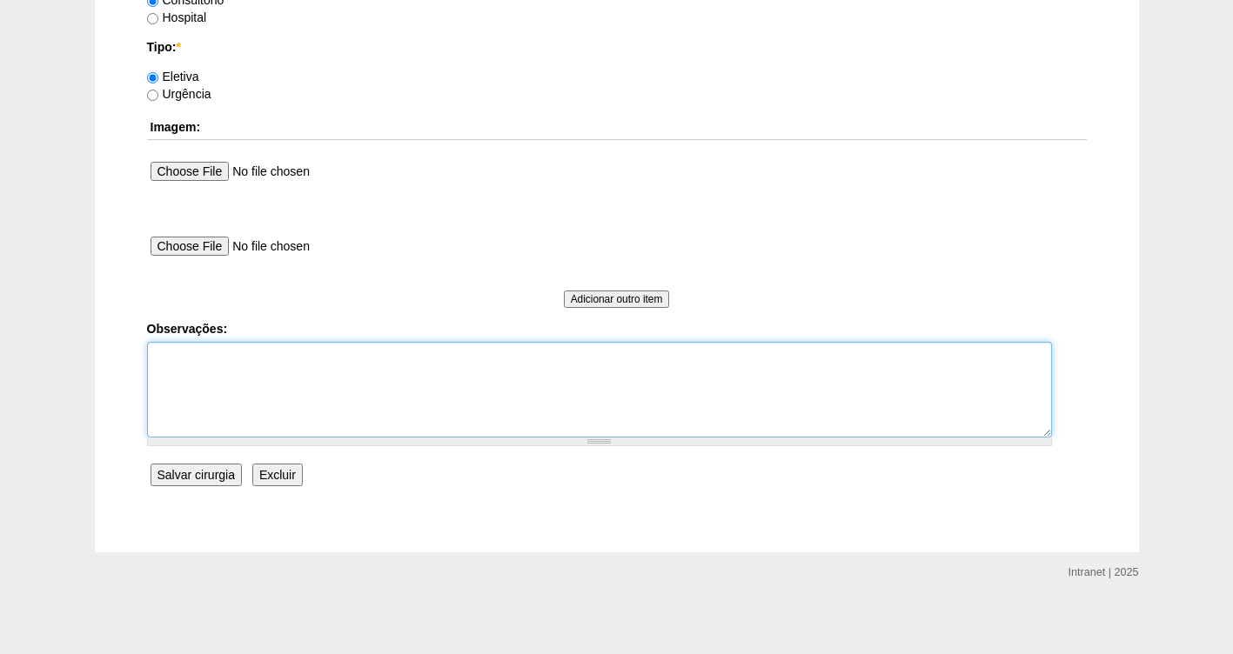
click at [190, 383] on textarea "Observações:" at bounding box center [599, 390] width 905 height 96
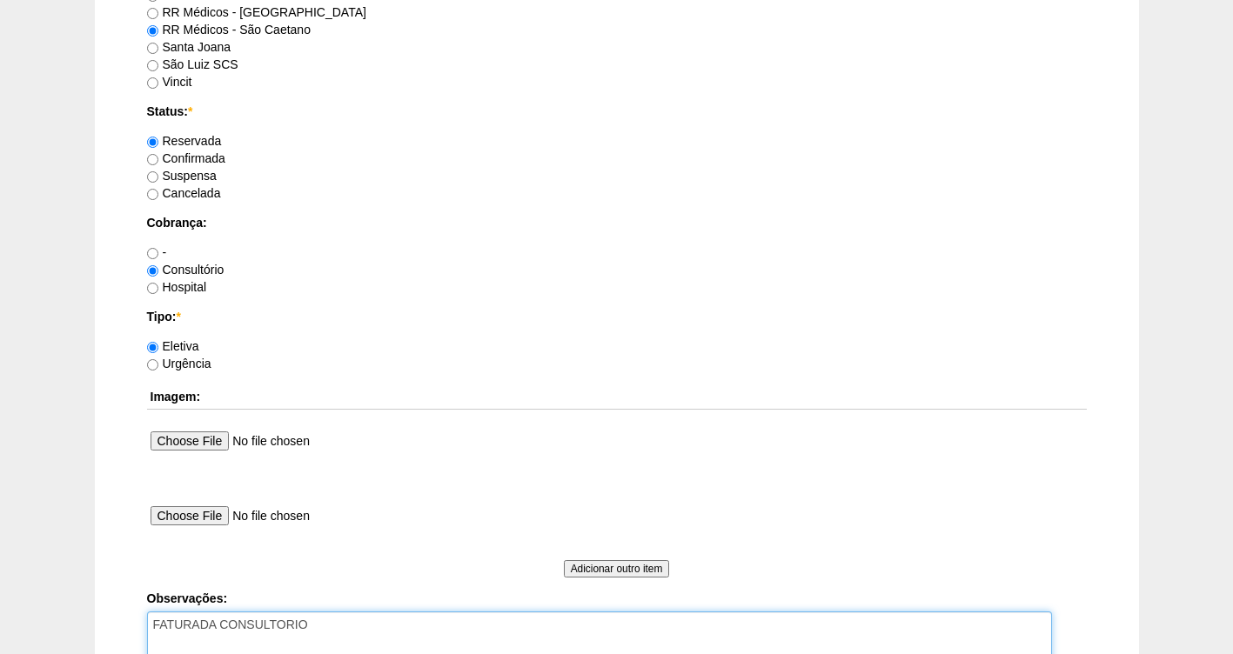
scroll to position [1283, 0]
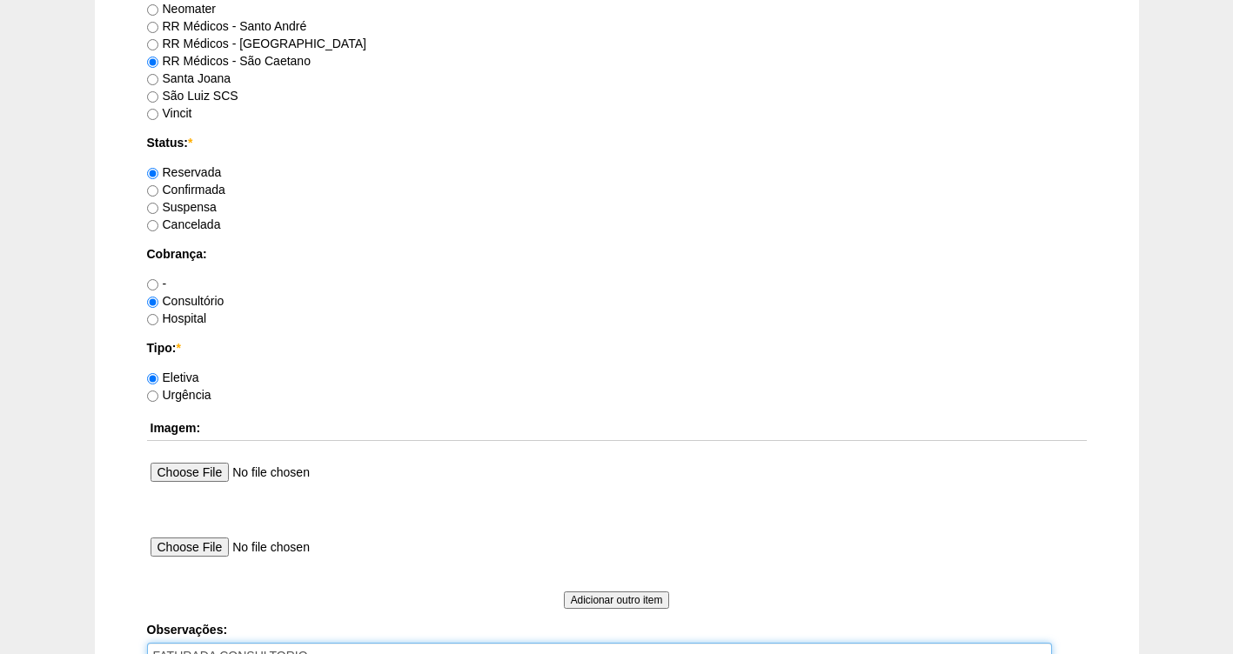
type textarea "FATURADA CONSULTORIO"
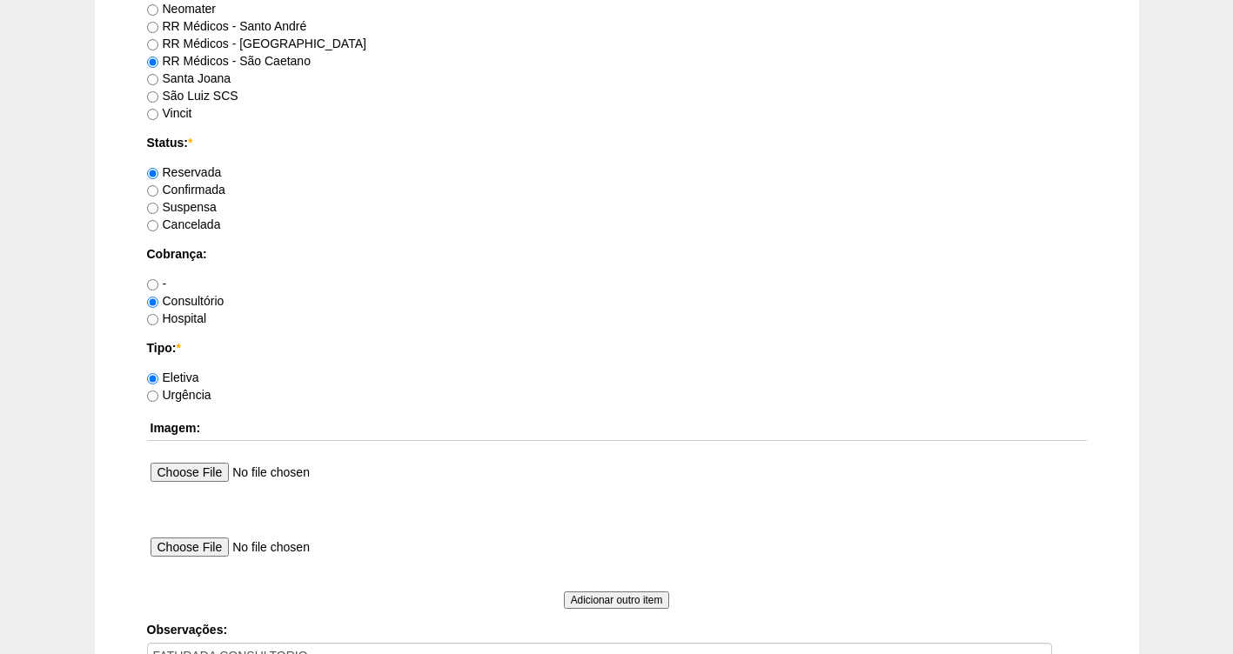
click at [205, 190] on label "Confirmada" at bounding box center [186, 190] width 78 height 14
click at [158, 190] on input "Confirmada" at bounding box center [152, 190] width 11 height 11
radio input "true"
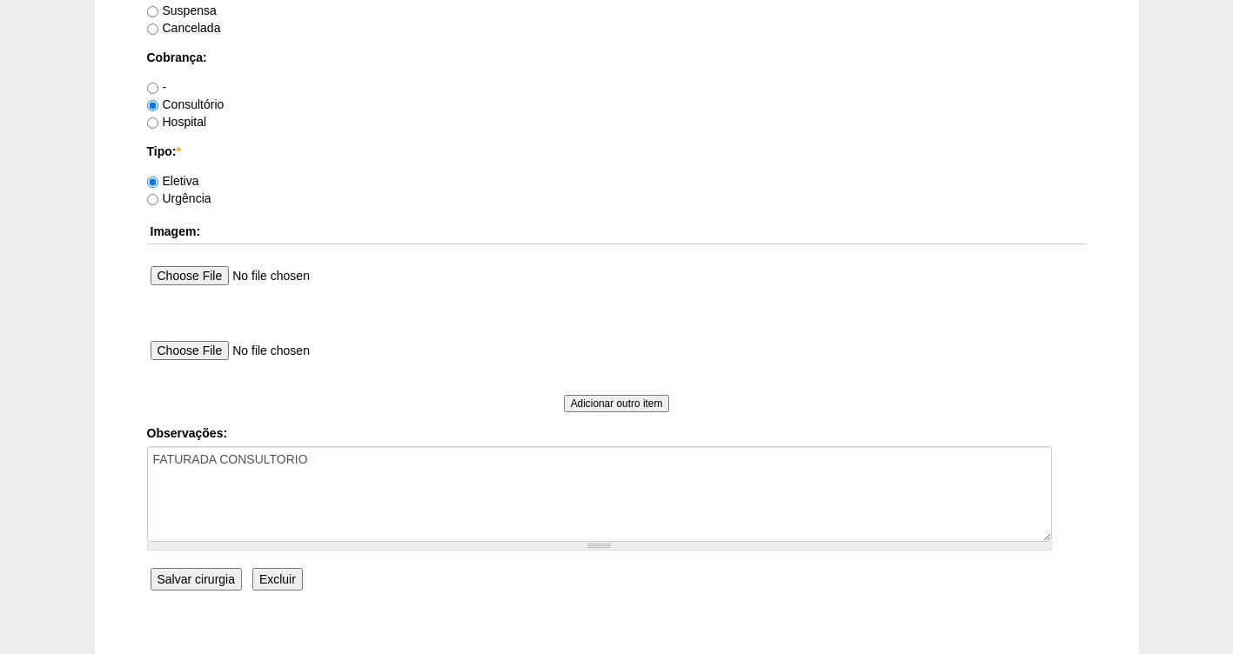
scroll to position [1588, 0]
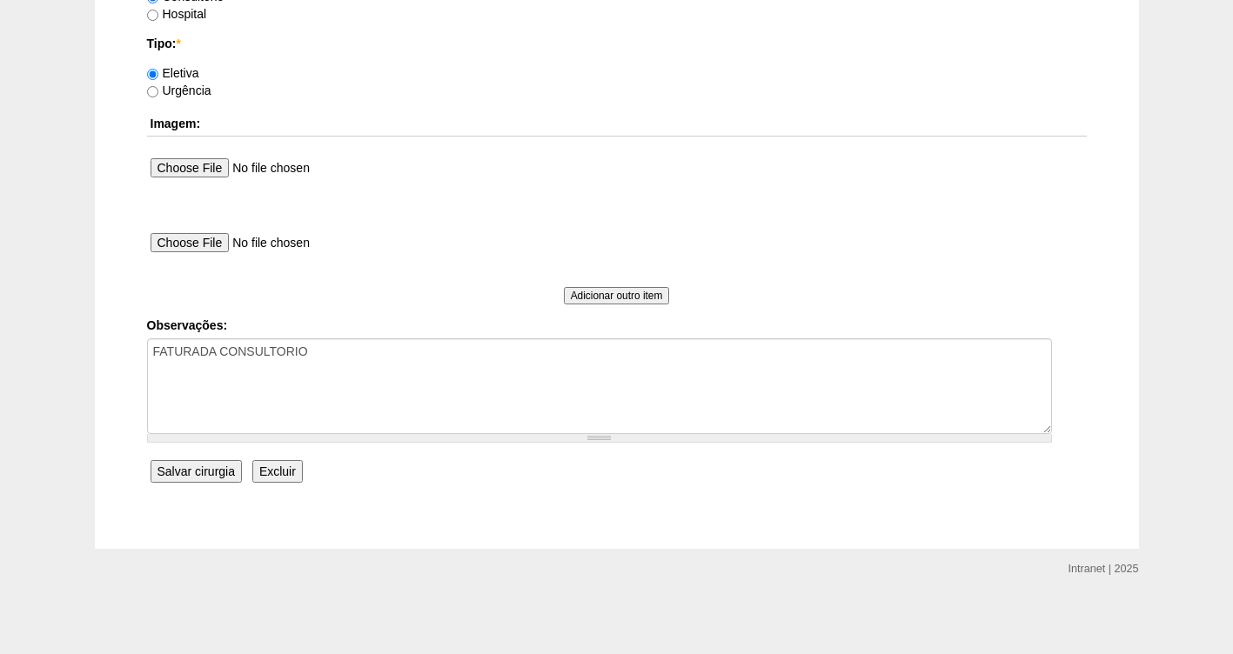
click at [182, 469] on input "Salvar cirurgia" at bounding box center [196, 471] width 91 height 23
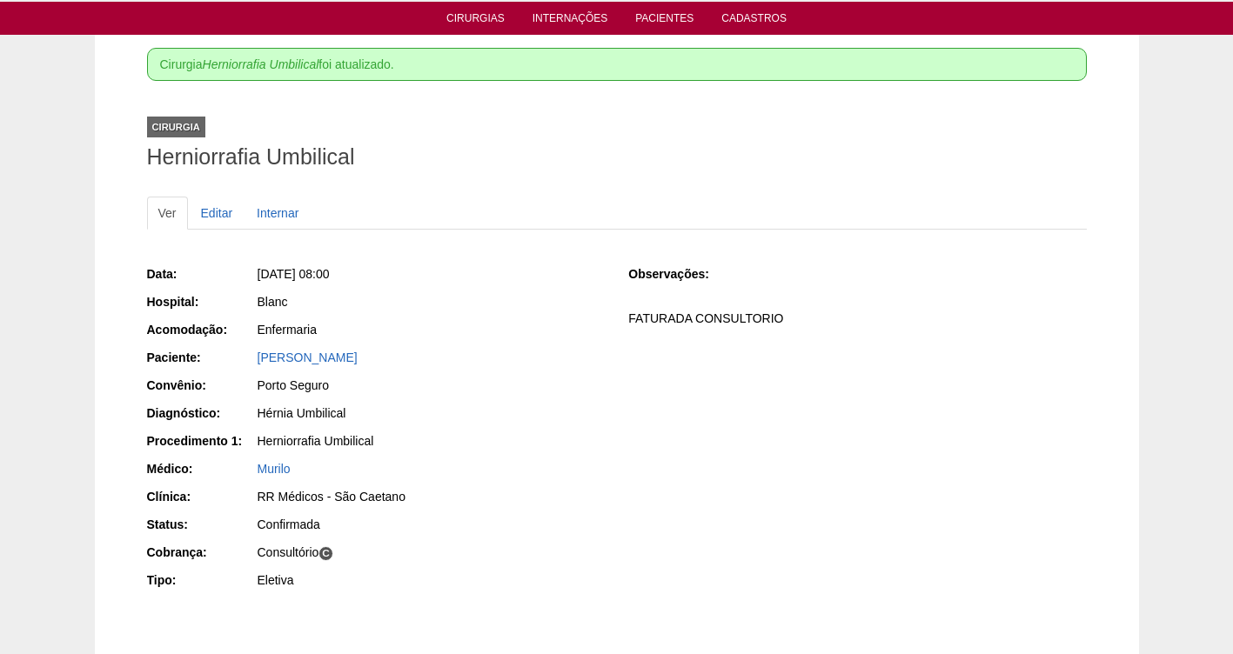
scroll to position [57, 0]
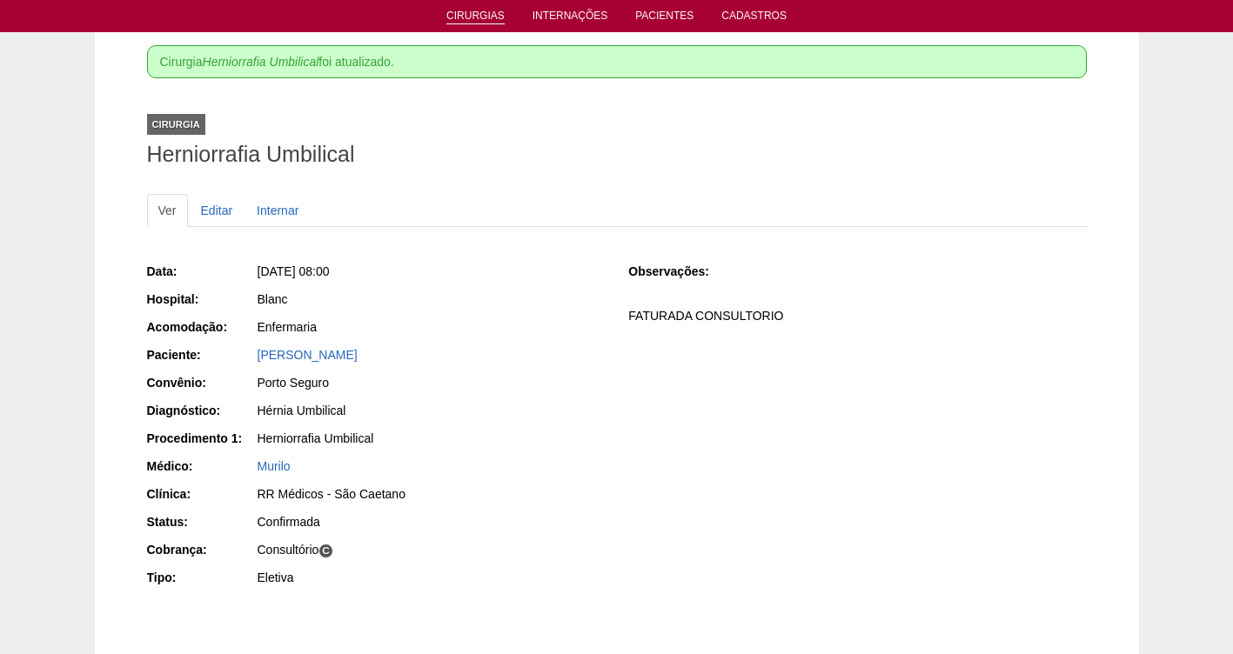
click at [476, 11] on link "Cirurgias" at bounding box center [475, 17] width 58 height 15
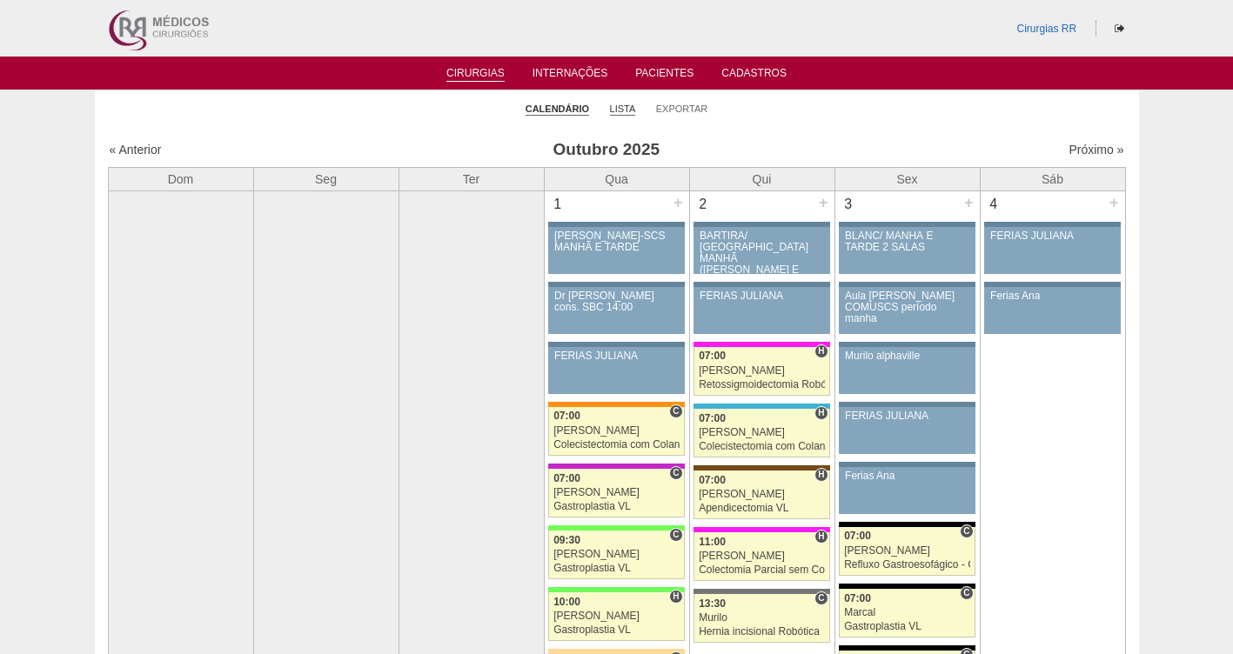
click at [625, 107] on link "Lista" at bounding box center [623, 109] width 26 height 13
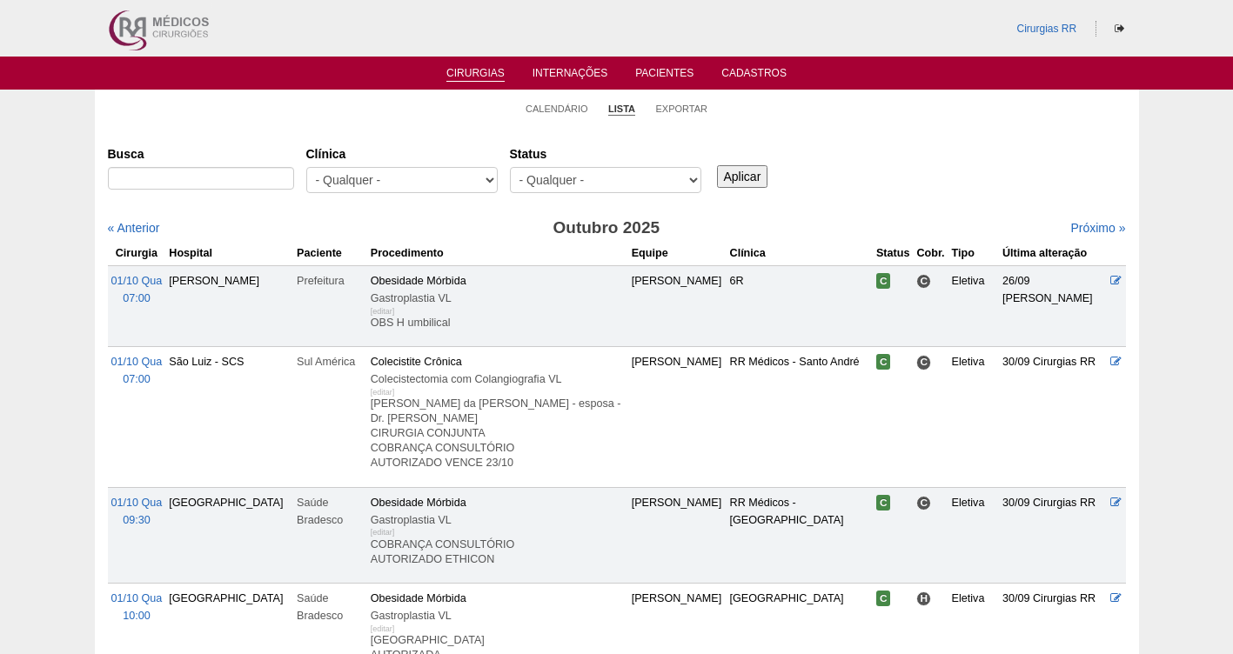
click at [557, 180] on select "- Qualquer - Reservada Confirmada Suspensa Cancelada" at bounding box center [605, 180] width 191 height 26
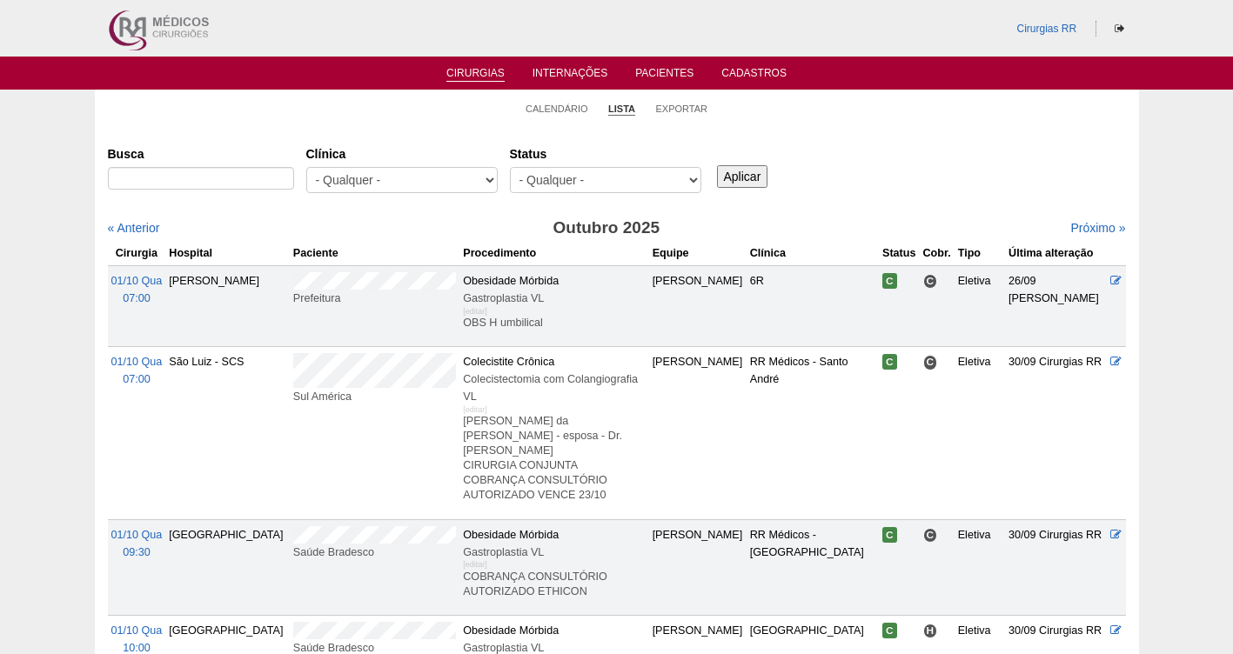
select select "resr"
click at [510, 167] on select "- Qualquer - Reservada Confirmada Suspensa Cancelada" at bounding box center [605, 180] width 191 height 26
click at [753, 181] on input "Aplicar" at bounding box center [742, 176] width 51 height 23
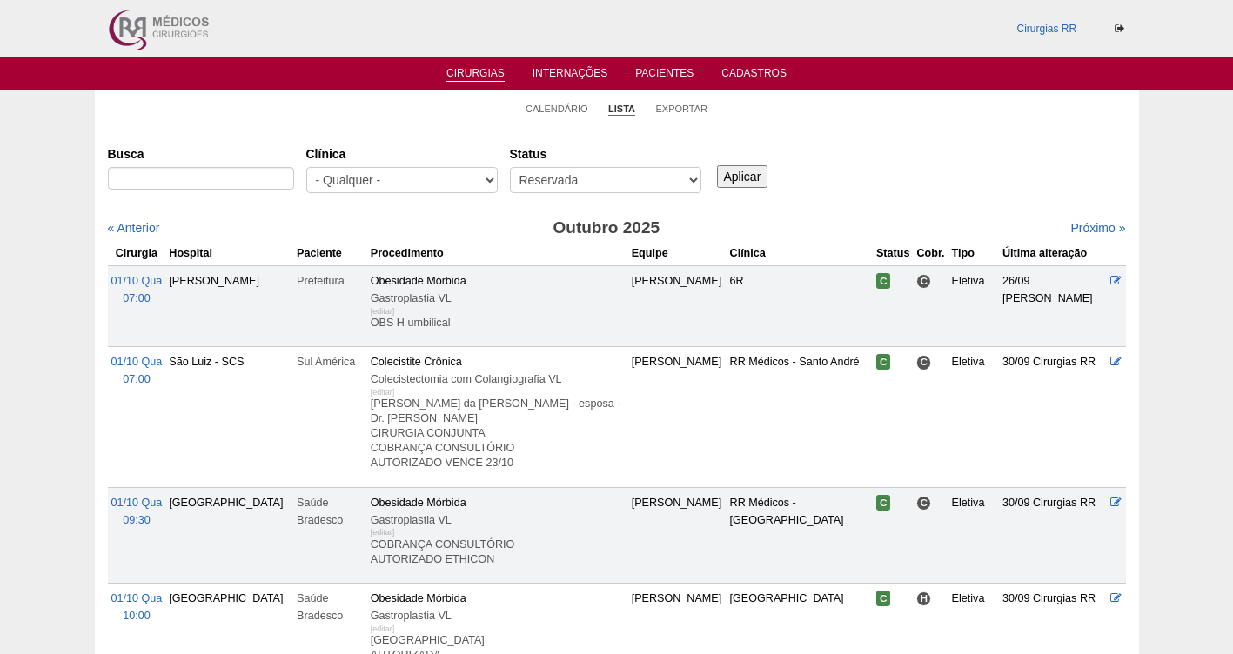
select select "resr"
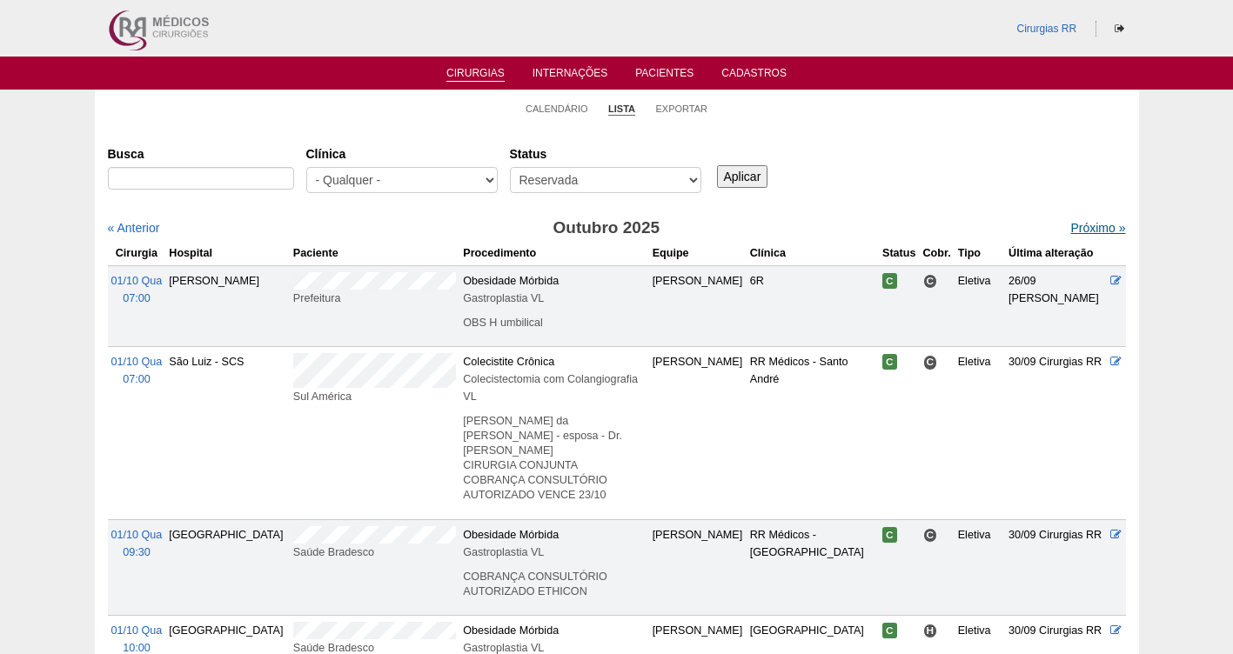
click at [1076, 229] on link "Próximo »" at bounding box center [1097, 228] width 55 height 14
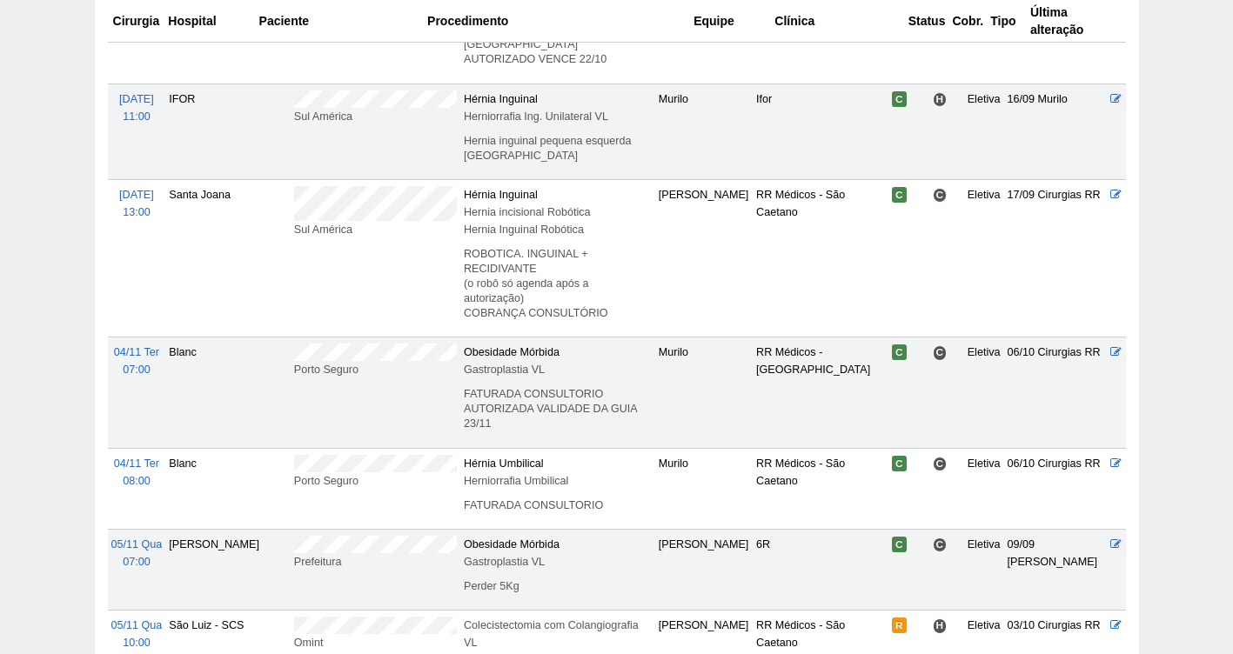
scroll to position [365, 0]
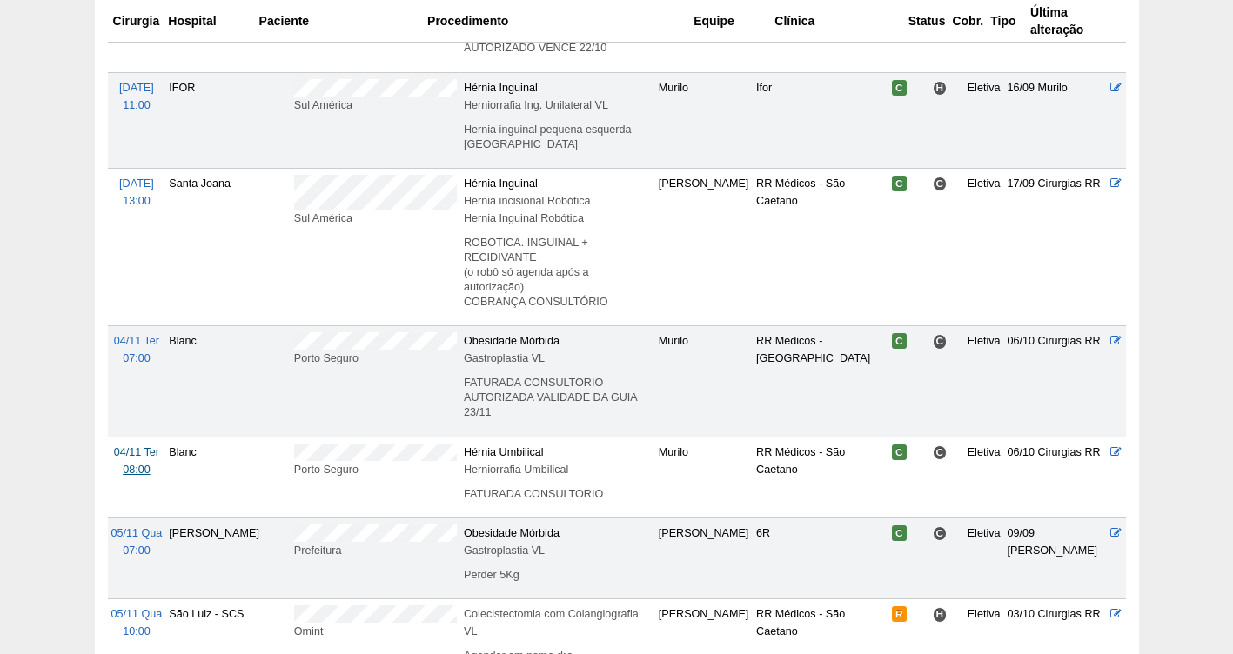
click at [133, 446] on span "04/11 Ter" at bounding box center [136, 452] width 45 height 12
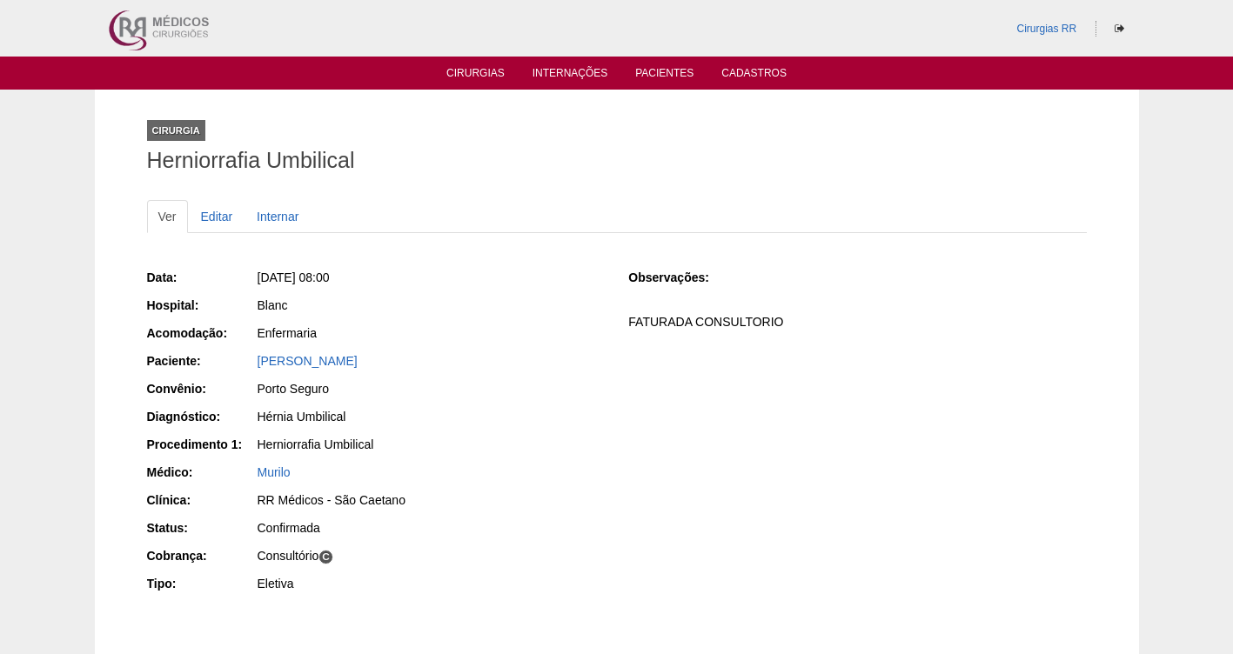
drag, startPoint x: 468, startPoint y: 365, endPoint x: 244, endPoint y: 363, distance: 224.5
click at [244, 363] on div "Paciente: [PERSON_NAME]" at bounding box center [376, 363] width 458 height 22
copy div "Paciente: [PERSON_NAME]"
click at [221, 215] on link "Editar" at bounding box center [217, 216] width 55 height 33
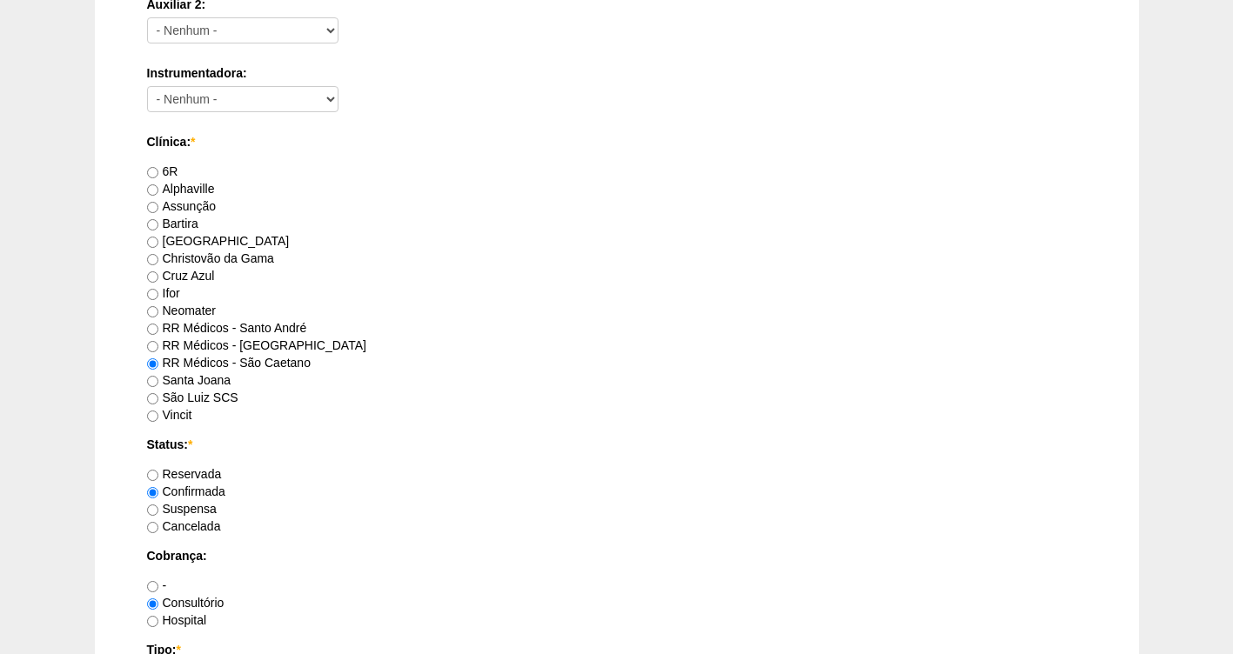
scroll to position [1274, 0]
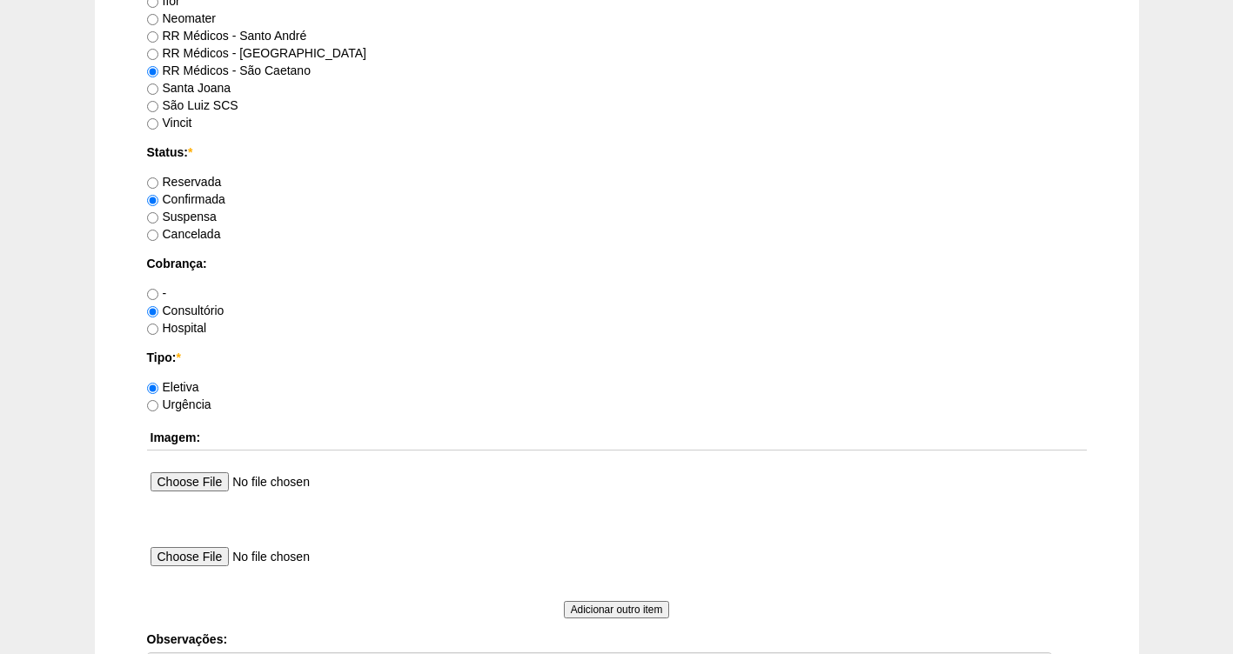
click at [193, 178] on label "Reservada" at bounding box center [184, 182] width 75 height 14
click at [158, 178] on input "Reservada" at bounding box center [152, 182] width 11 height 11
radio input "true"
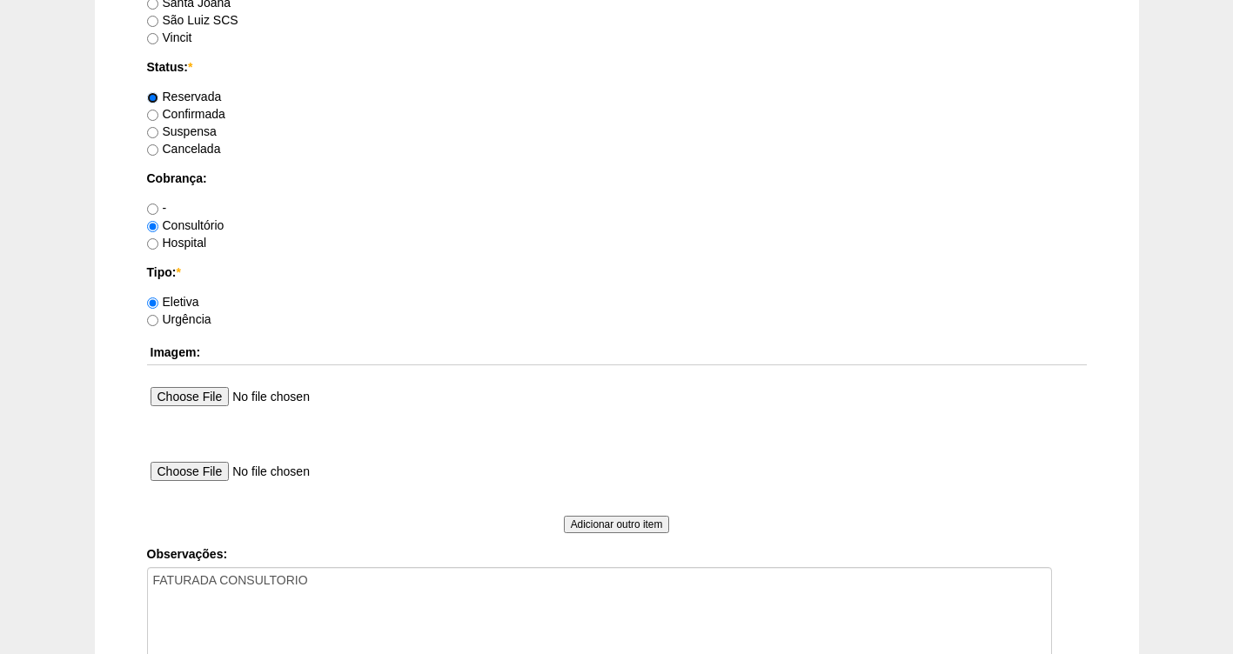
scroll to position [1588, 0]
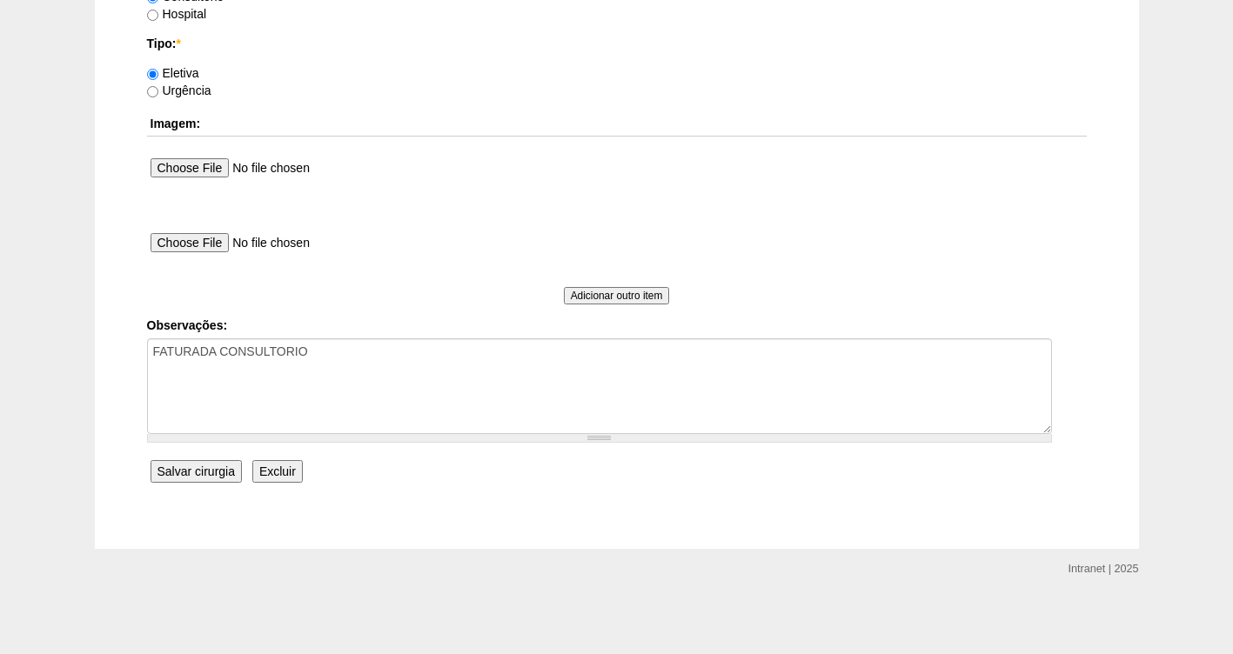
click at [179, 474] on input "Salvar cirurgia" at bounding box center [196, 471] width 91 height 23
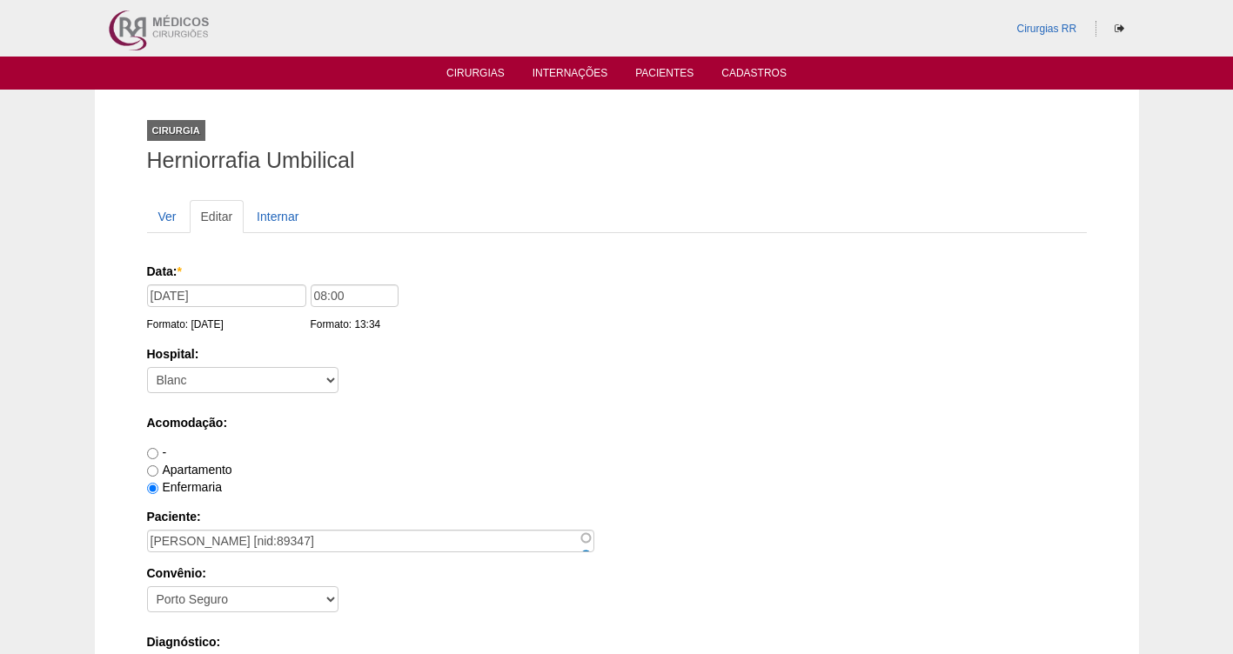
scroll to position [1588, 0]
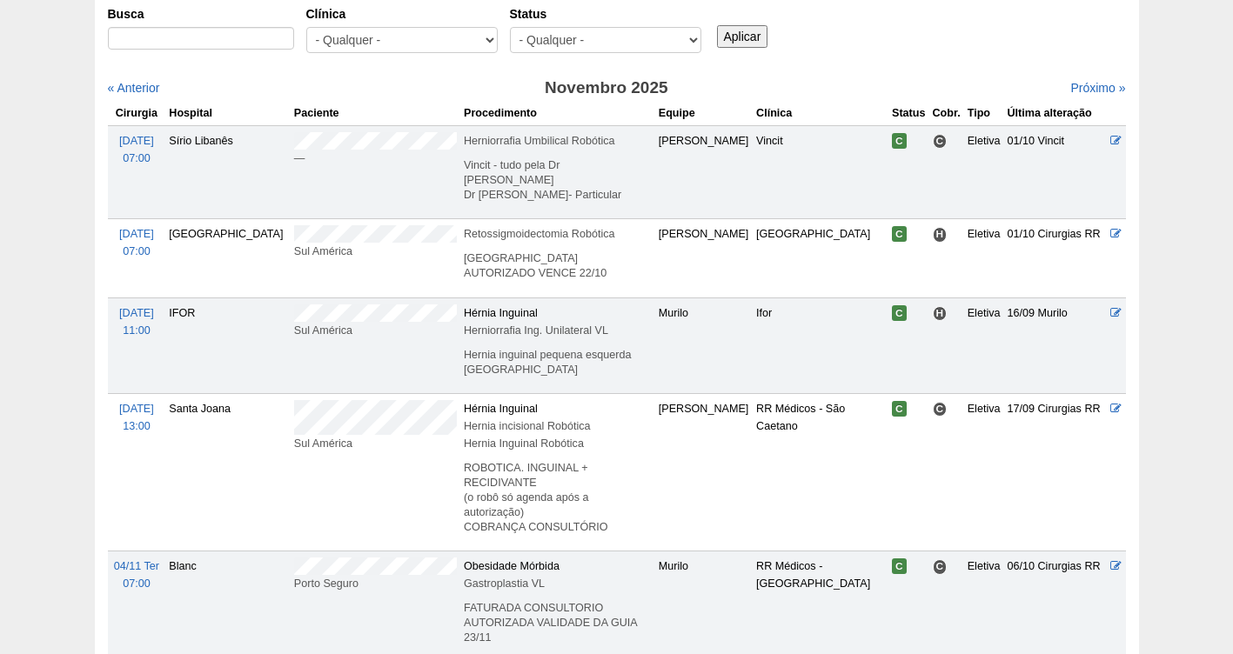
scroll to position [104, 0]
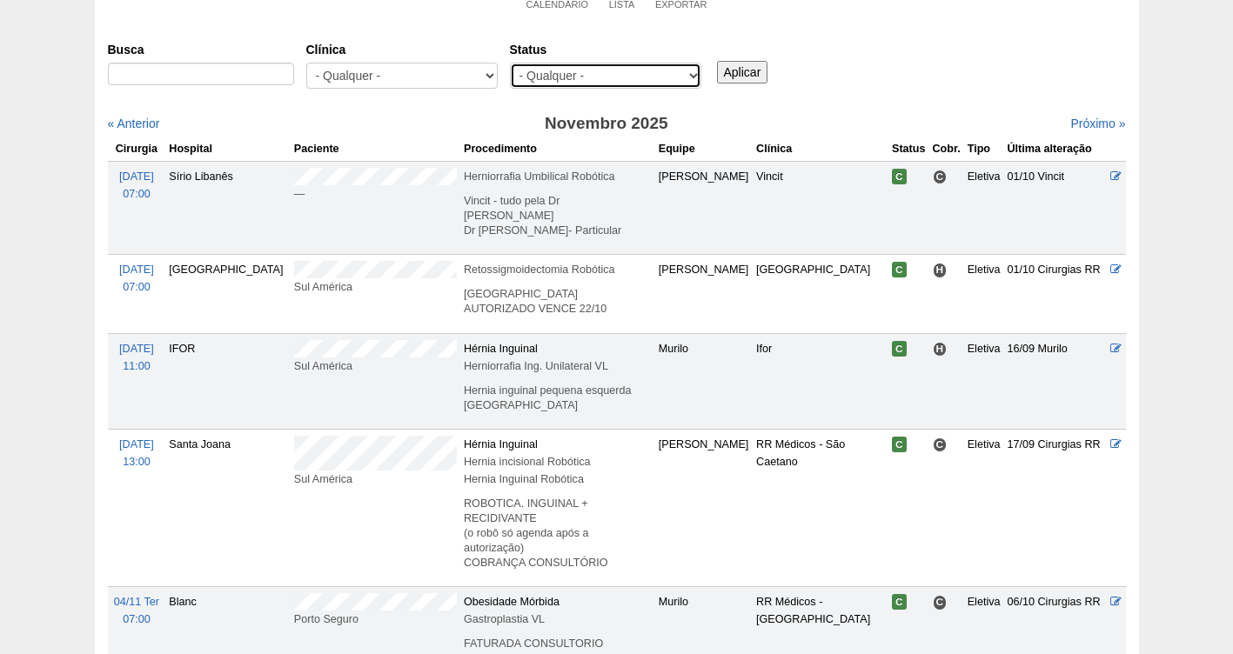
click at [692, 79] on select "- Qualquer - Reservada Confirmada Suspensa Cancelada" at bounding box center [605, 76] width 191 height 26
select select "resr"
click at [510, 63] on select "- Qualquer - Reservada Confirmada Suspensa Cancelada" at bounding box center [605, 76] width 191 height 26
click at [753, 65] on input "Aplicar" at bounding box center [742, 72] width 51 height 23
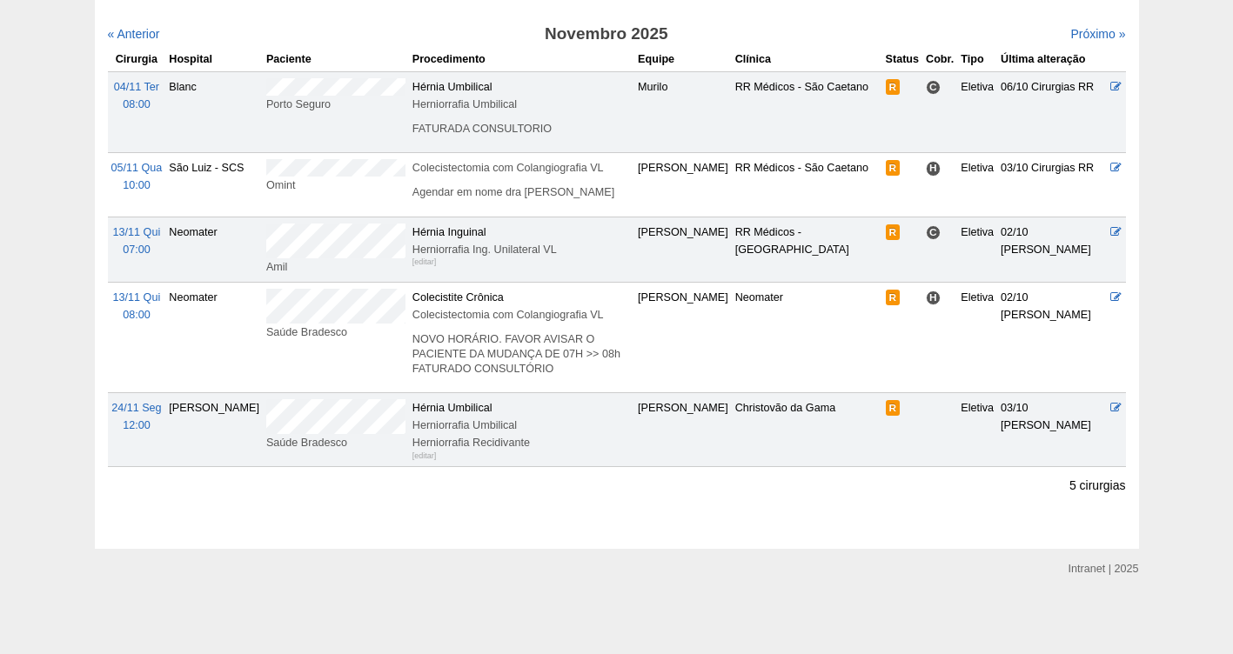
scroll to position [211, 0]
click at [130, 303] on td "13/11 Qui 08:00" at bounding box center [137, 337] width 58 height 110
click at [130, 292] on span "13/11 Qui" at bounding box center [137, 297] width 48 height 12
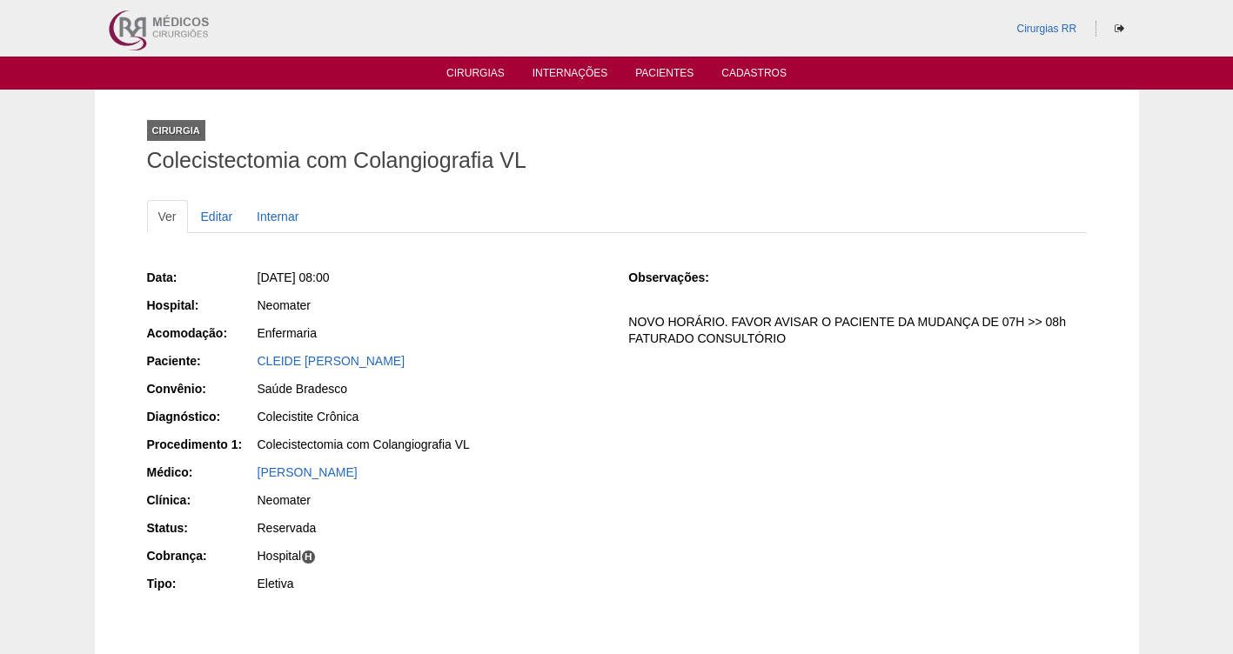
drag, startPoint x: 464, startPoint y: 359, endPoint x: 254, endPoint y: 361, distance: 209.7
click at [254, 361] on div "Paciente: CLEIDE REGINA DOS SANTOS" at bounding box center [376, 363] width 458 height 22
click at [481, 73] on link "Cirurgias" at bounding box center [475, 74] width 58 height 15
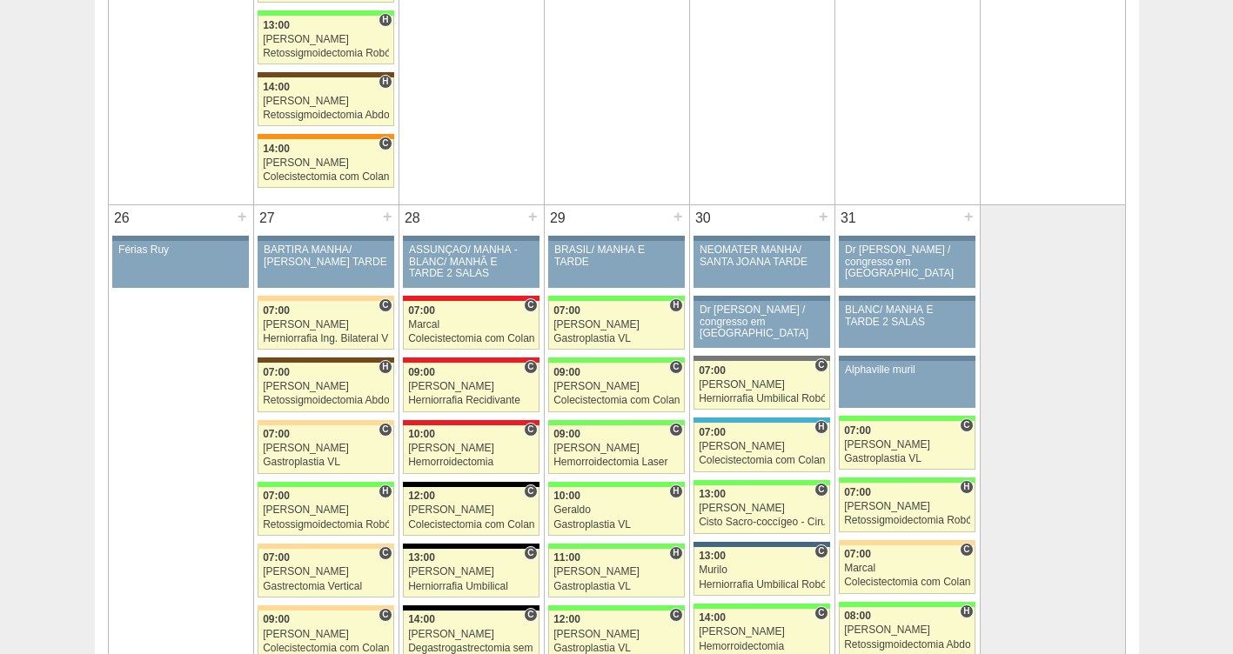
scroll to position [3487, 0]
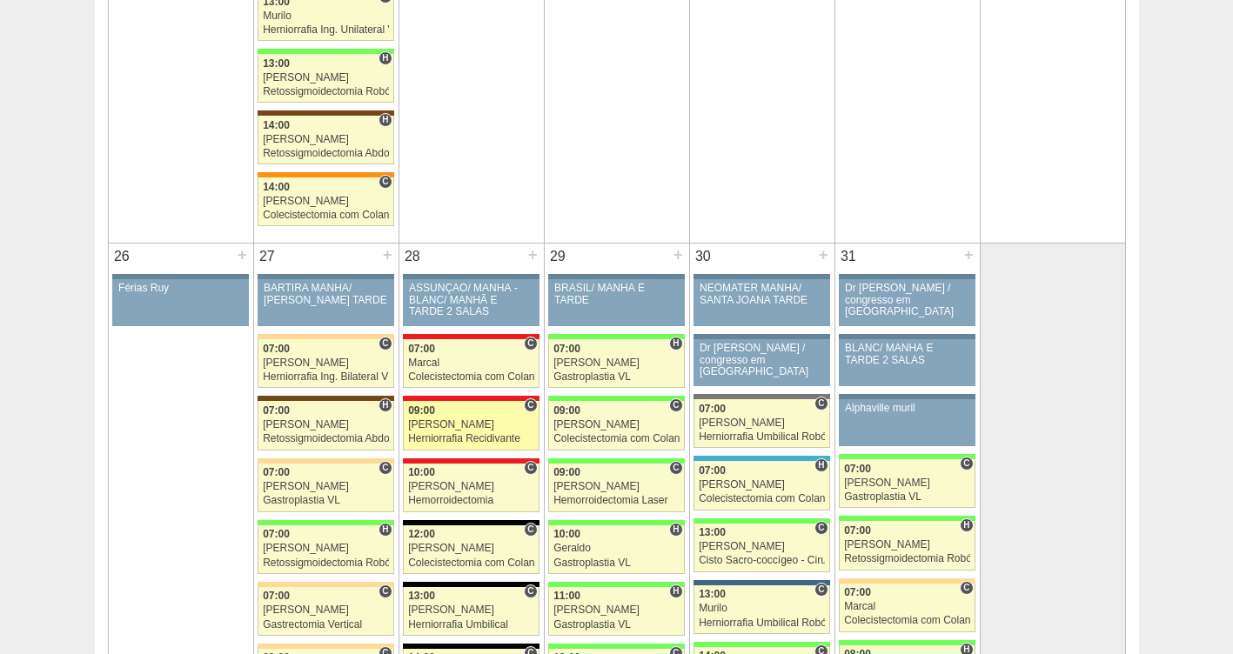
click at [446, 428] on div "[PERSON_NAME]" at bounding box center [471, 424] width 126 height 11
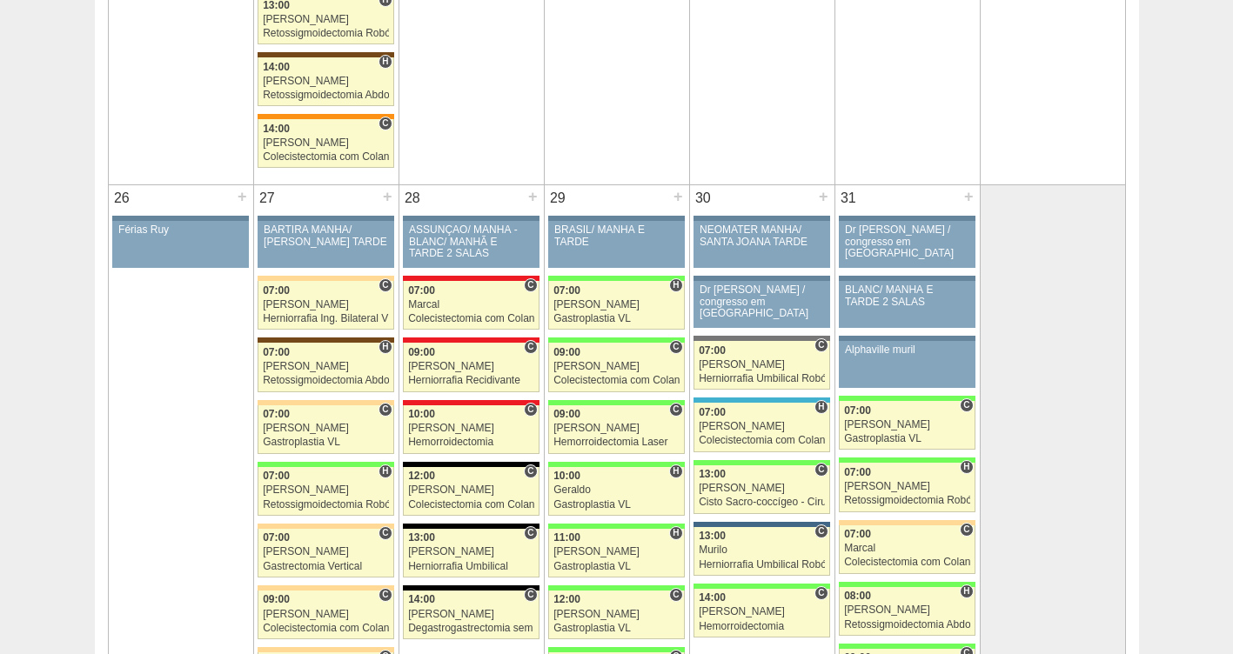
scroll to position [3574, 0]
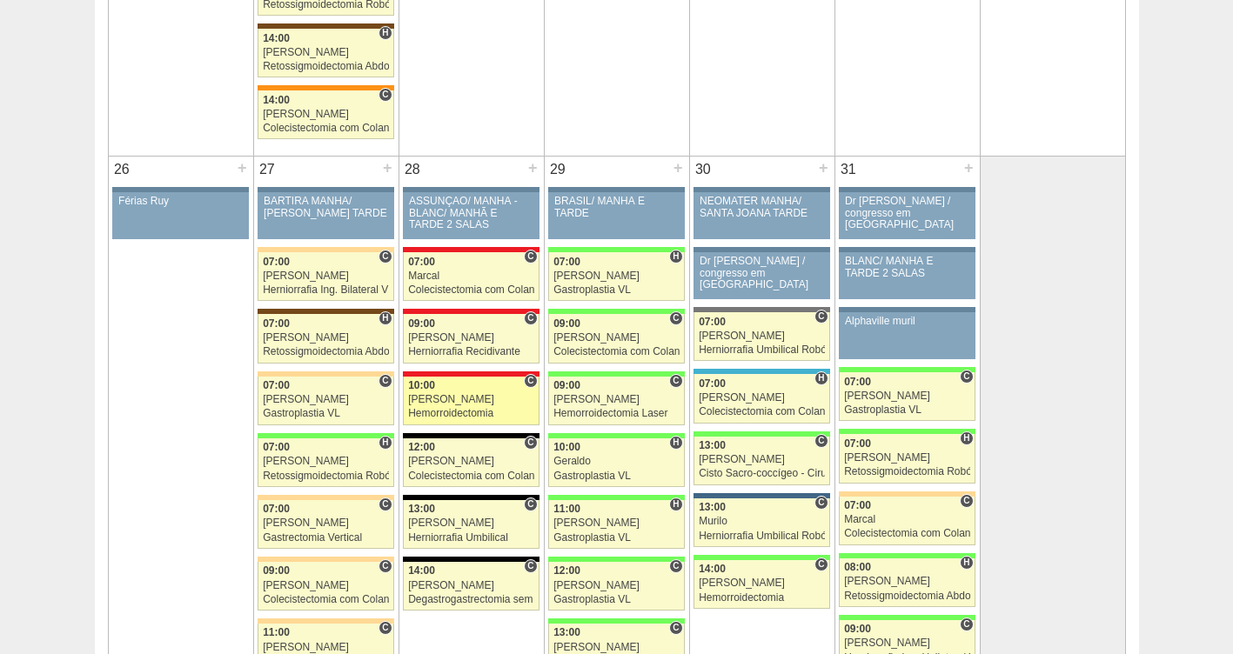
click at [463, 393] on link "89124 Cirurgias RR C 10:00 Roberto Cury Hemorroidectomia Hospital Assunção RR M…" at bounding box center [471, 401] width 136 height 49
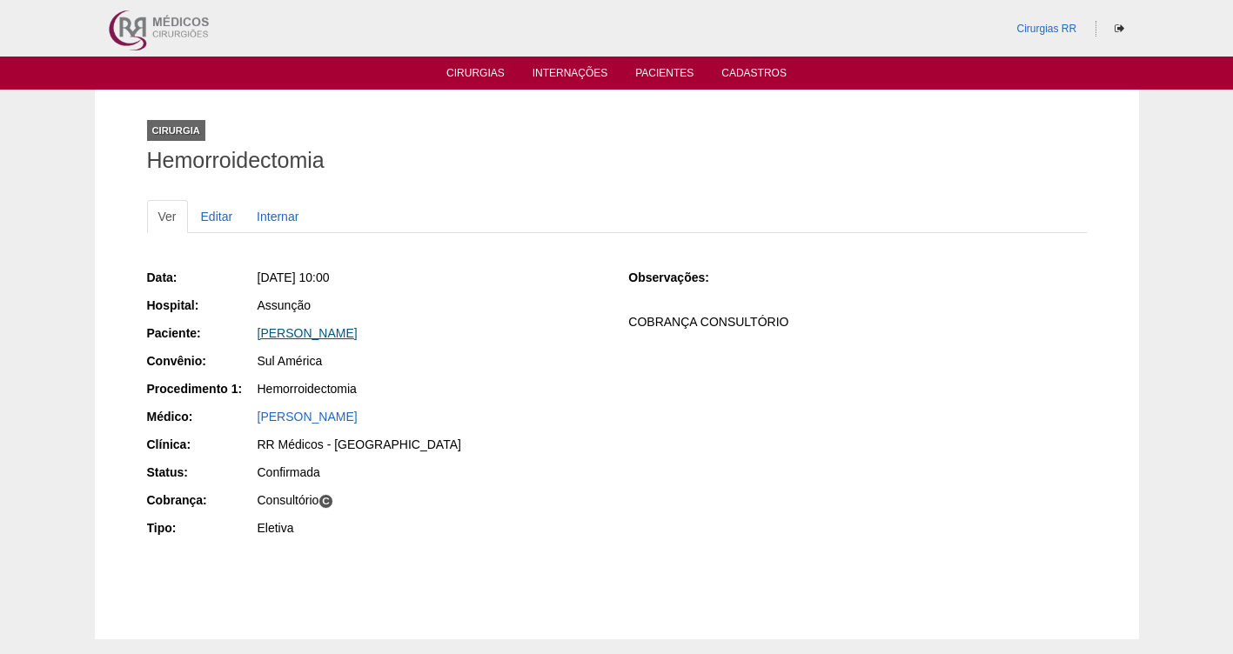
click at [312, 332] on link "[PERSON_NAME]" at bounding box center [308, 333] width 100 height 14
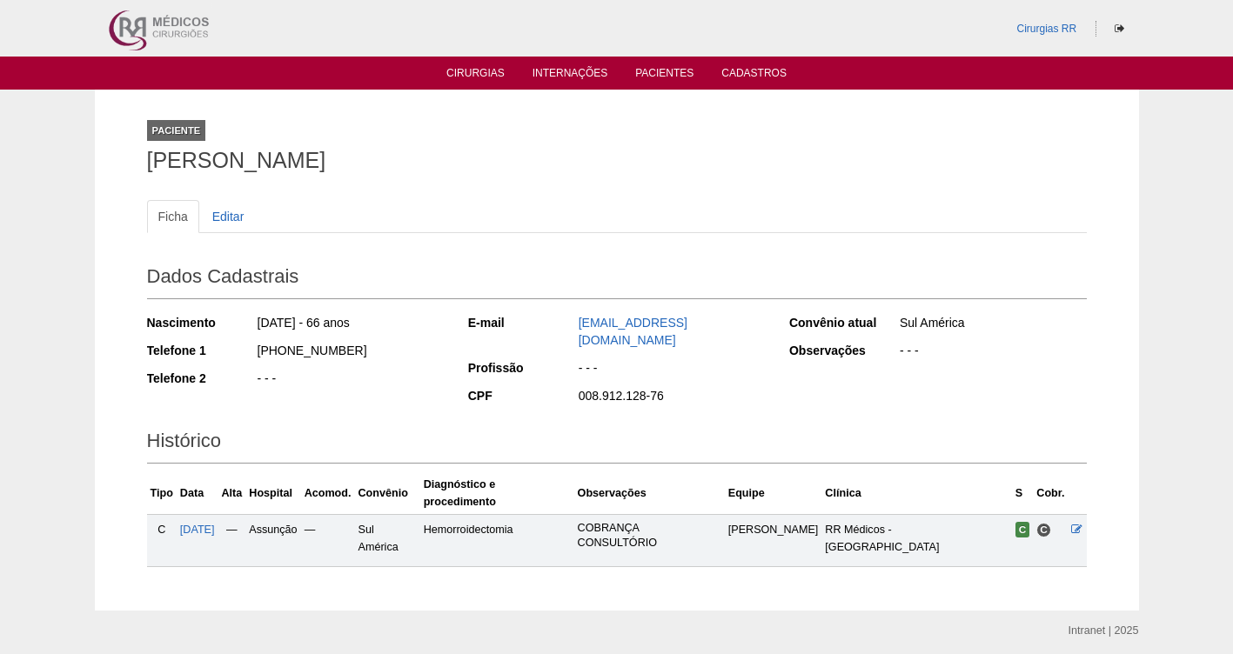
drag, startPoint x: 354, startPoint y: 164, endPoint x: 144, endPoint y: 176, distance: 210.0
click at [144, 176] on div "Paciente LUIZ ANTONIO SEGALLA Ficha Editar Dados Cadastrais Nascimento 13/05/19…" at bounding box center [617, 350] width 966 height 521
copy h1 "LUIZ ANTONIO SEGALLA"
click at [482, 53] on div "Cirurgias RR" at bounding box center [617, 28] width 1044 height 57
click at [485, 67] on link "Cirurgias" at bounding box center [475, 74] width 58 height 15
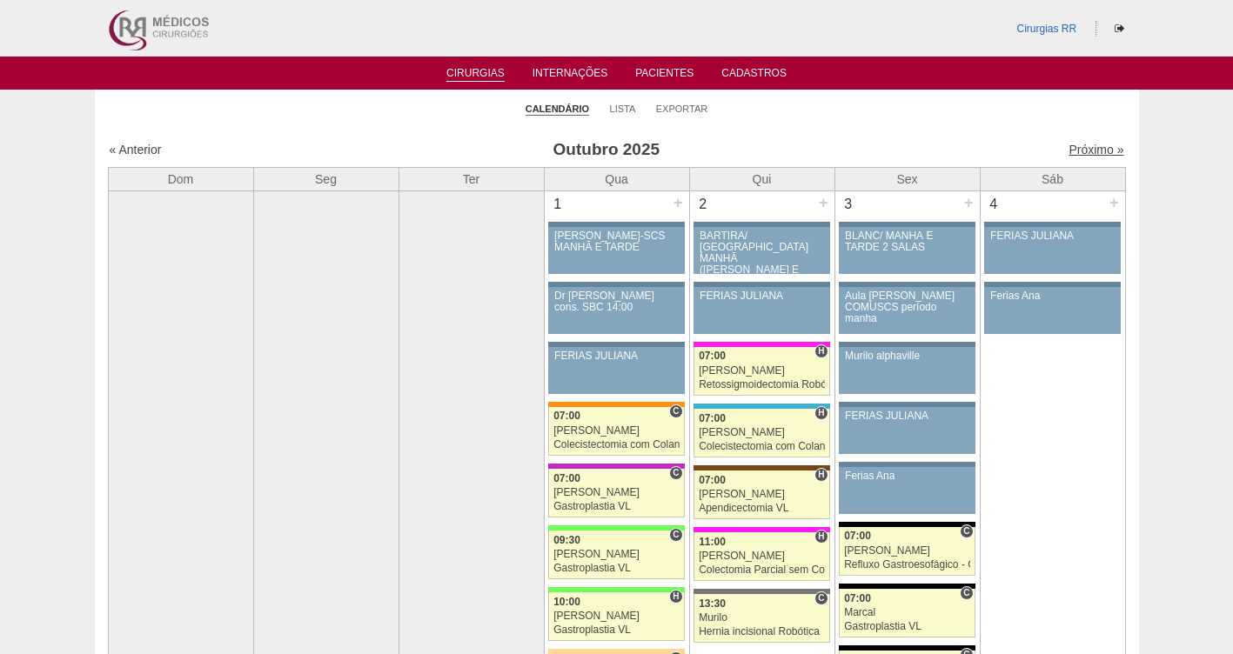
click at [1093, 150] on link "Próximo »" at bounding box center [1095, 150] width 55 height 14
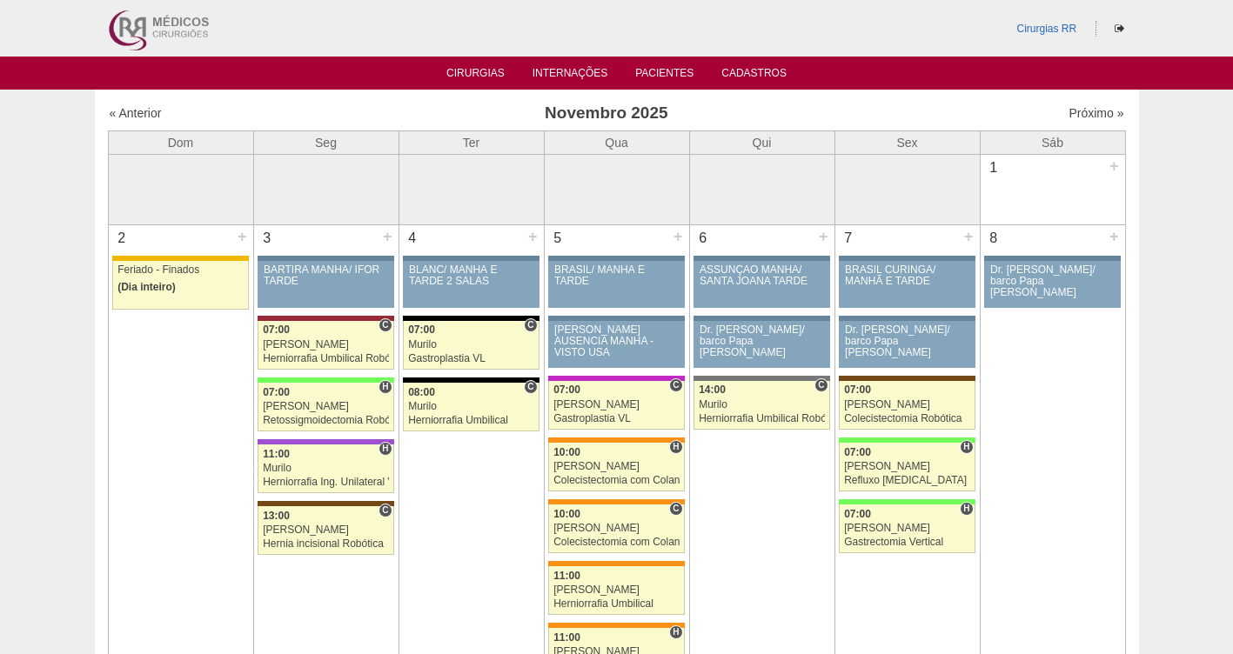
scroll to position [126, 0]
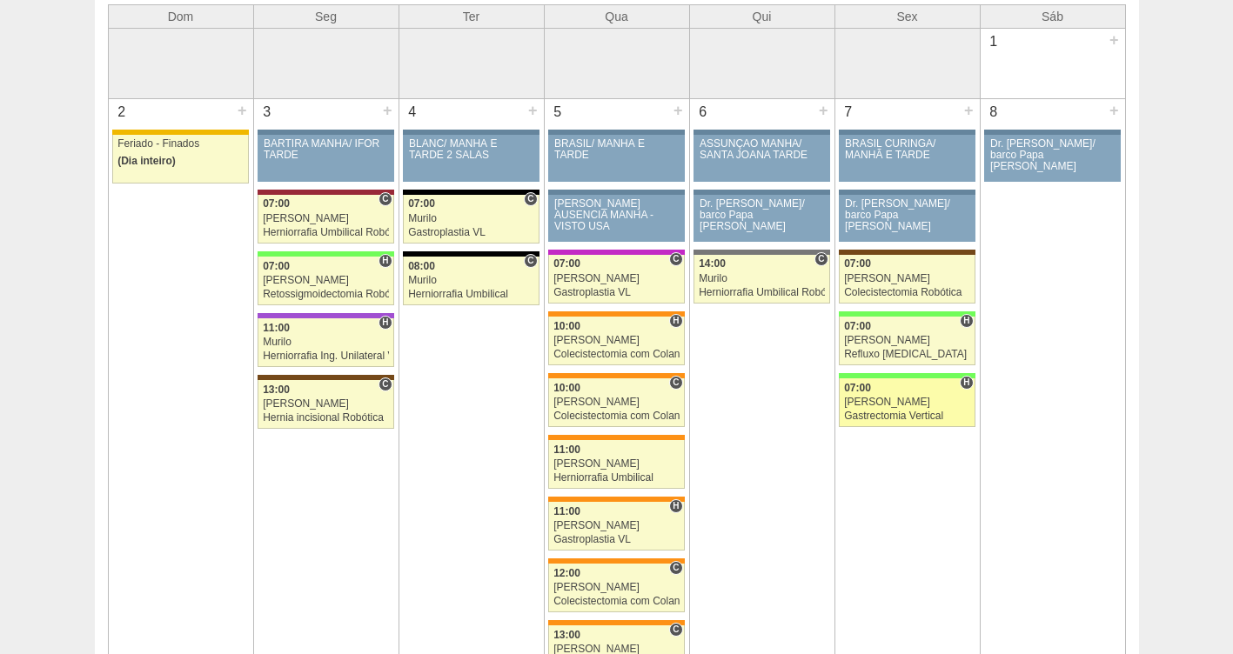
click at [872, 396] on link "89313 Felipe Rossi H 07:00 Felipe Rossi Gastrectomia Vertical Hospital Brasil B…" at bounding box center [907, 402] width 136 height 49
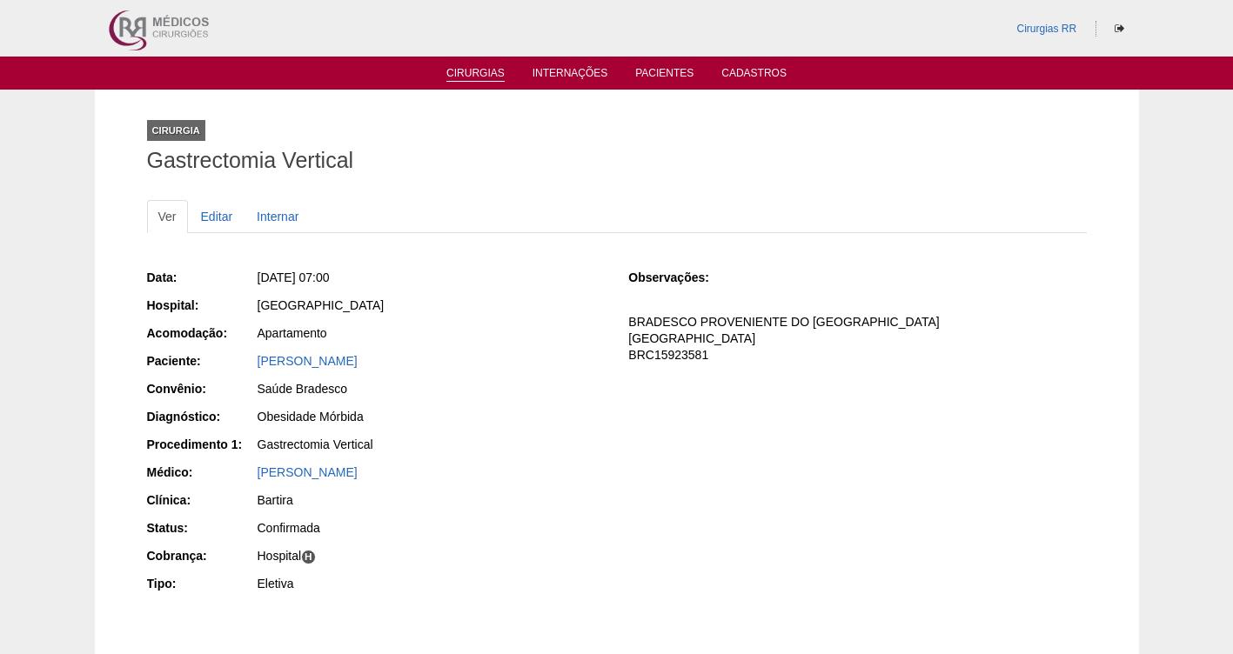
click at [467, 76] on link "Cirurgias" at bounding box center [475, 74] width 58 height 15
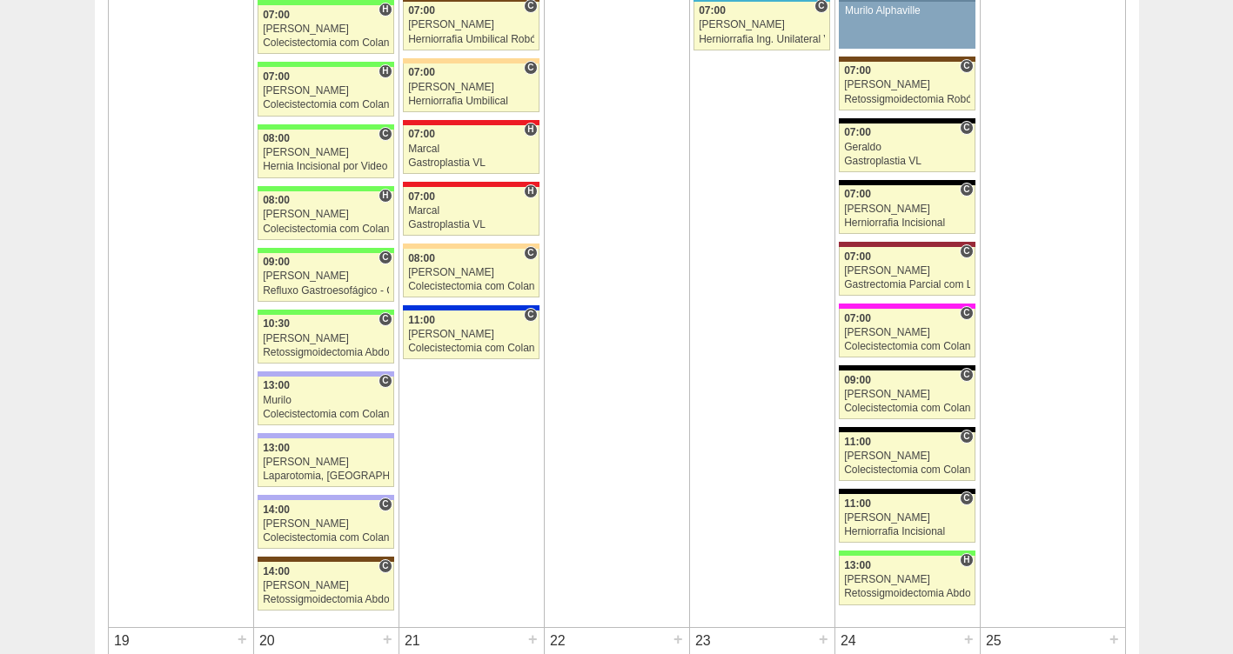
scroll to position [2218, 0]
